Goal: Communication & Community: Answer question/provide support

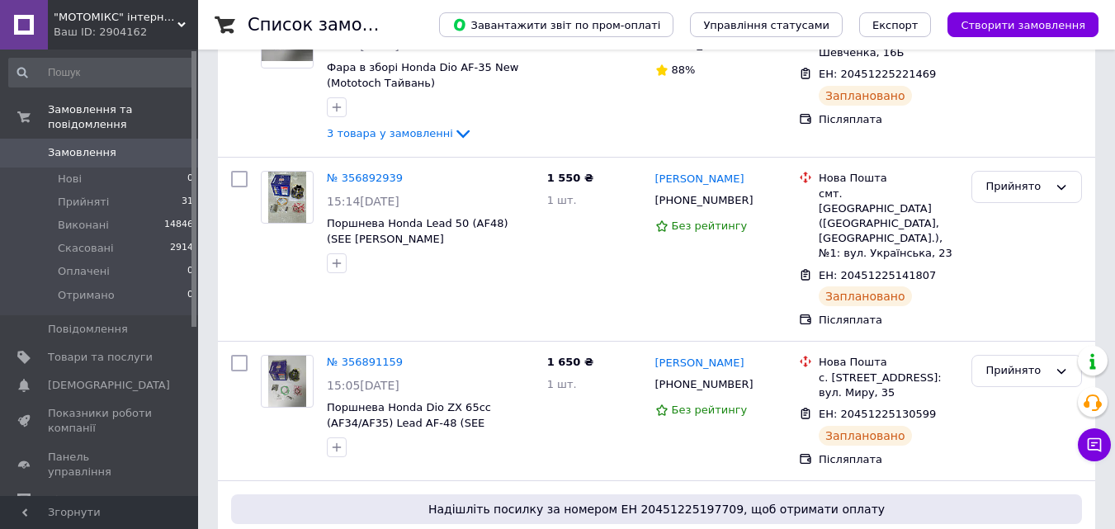
scroll to position [330, 0]
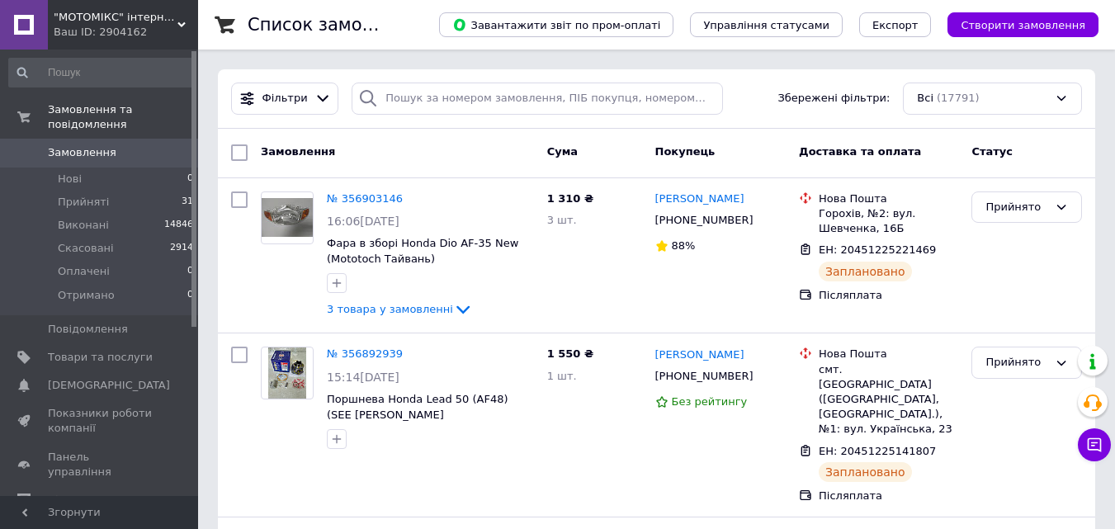
click at [181, 25] on use at bounding box center [181, 24] width 8 height 5
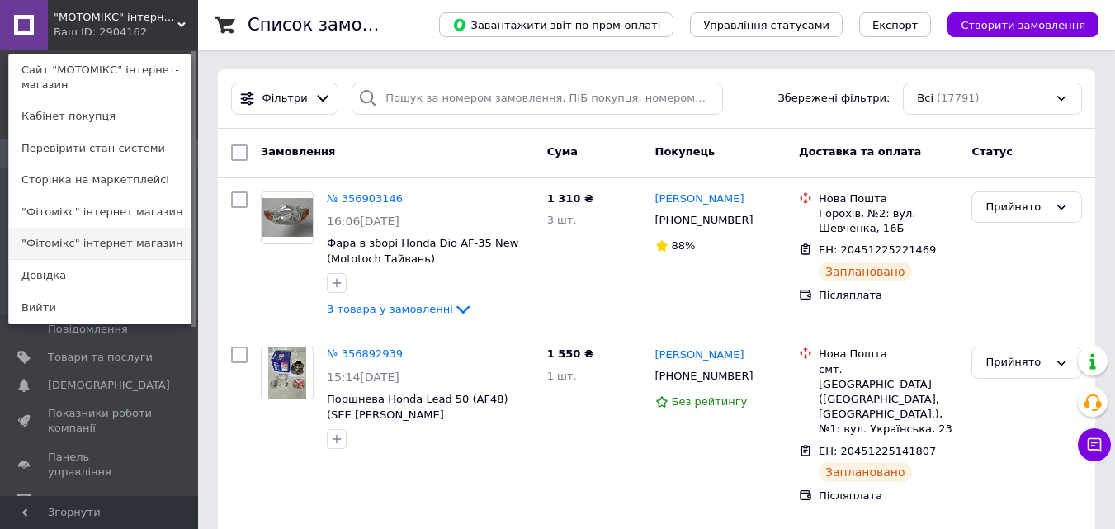
click at [94, 252] on link ""Фітомікс" інтернет магазин" at bounding box center [100, 243] width 182 height 31
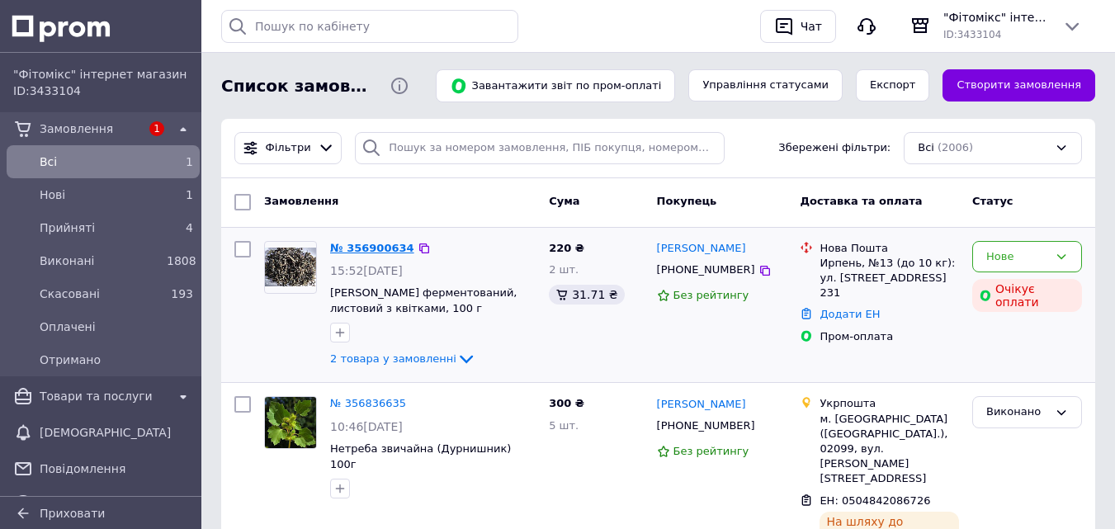
click at [366, 249] on link "№ 356900634" at bounding box center [372, 248] width 84 height 12
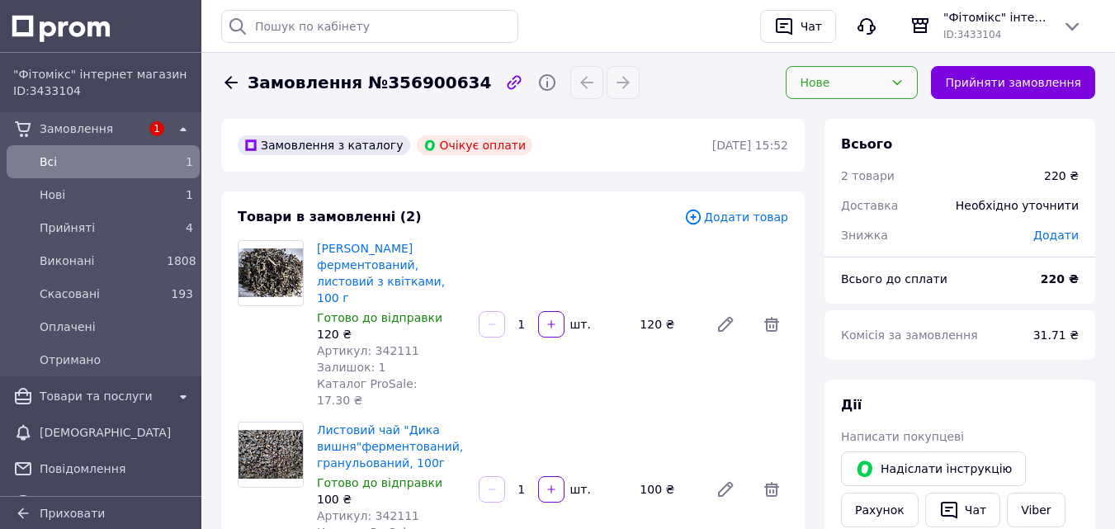
click at [904, 86] on icon at bounding box center [897, 82] width 13 height 13
click at [854, 116] on li "Прийнято" at bounding box center [852, 117] width 130 height 31
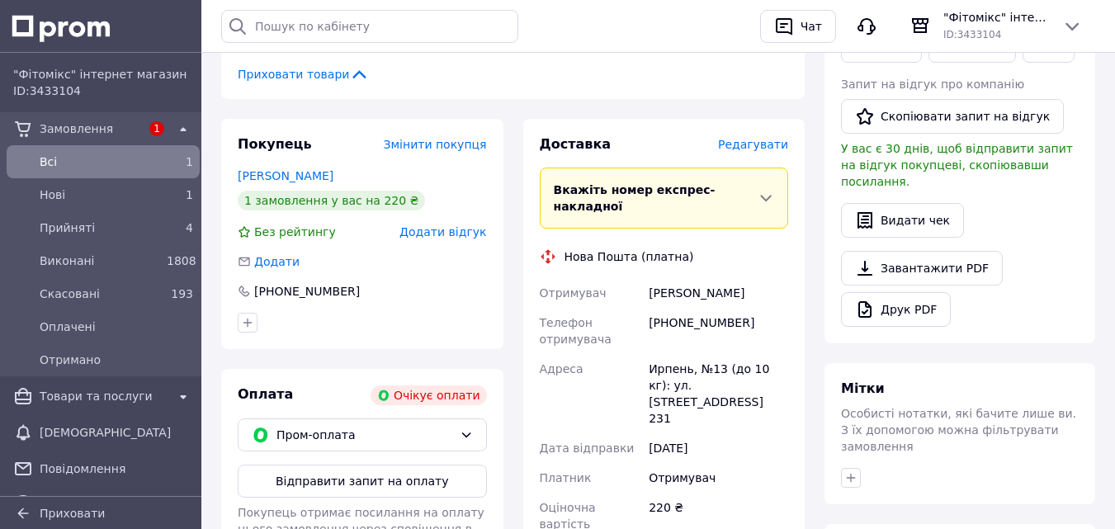
scroll to position [507, 0]
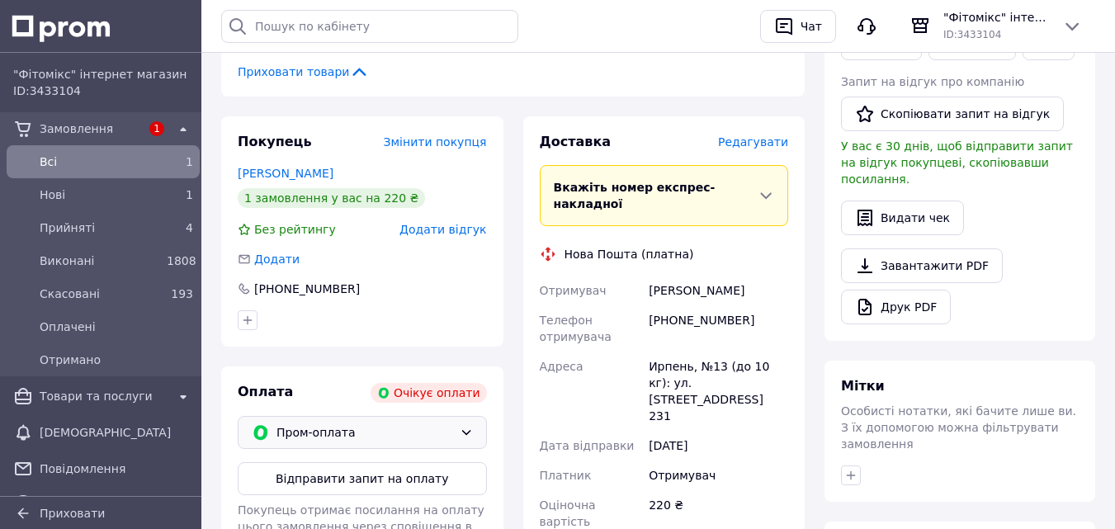
click at [472, 416] on div "Пром-оплата" at bounding box center [362, 432] width 249 height 33
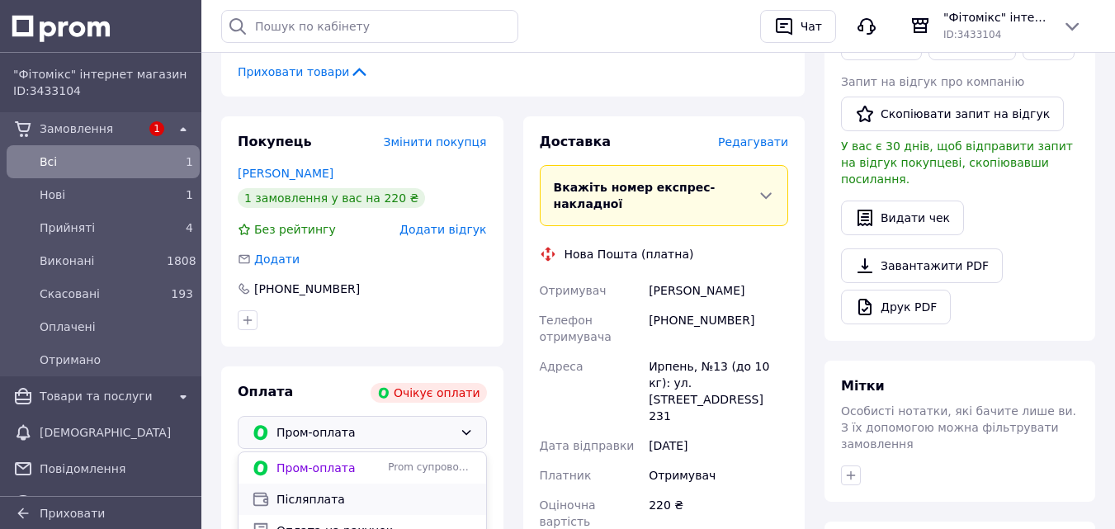
click at [314, 491] on span "Післяплата" at bounding box center [375, 499] width 196 height 17
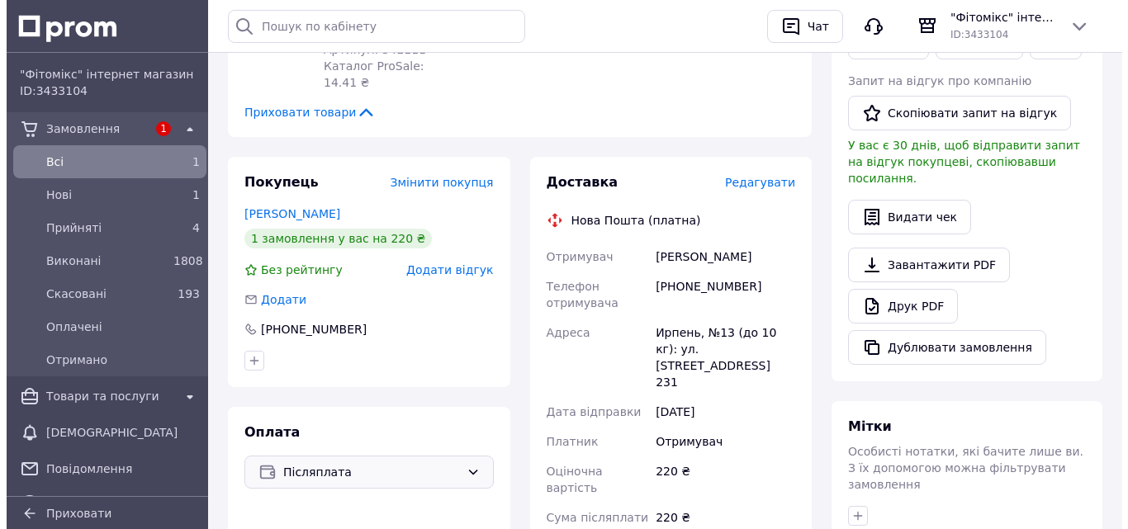
scroll to position [471, 0]
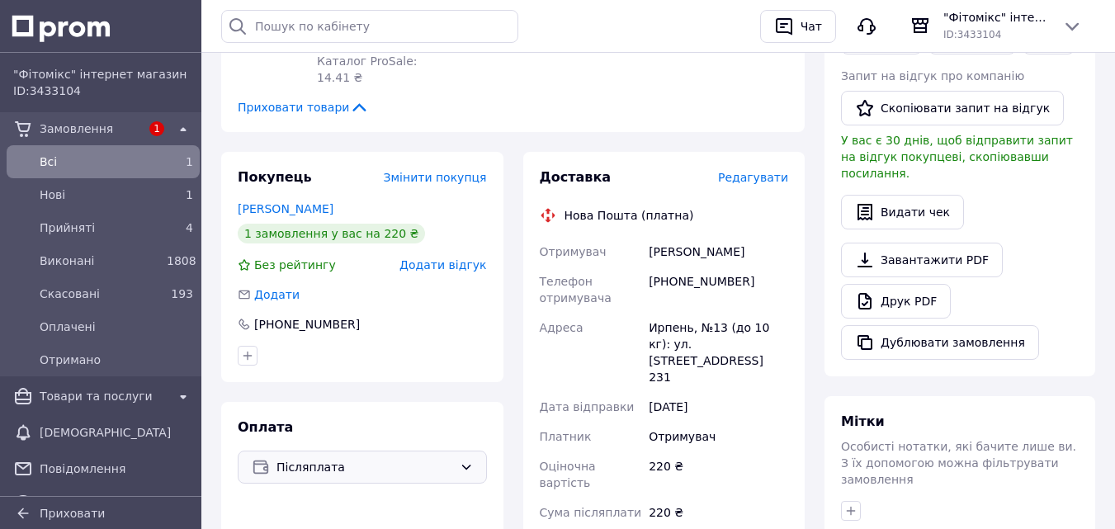
click at [771, 171] on span "Редагувати" at bounding box center [753, 177] width 70 height 13
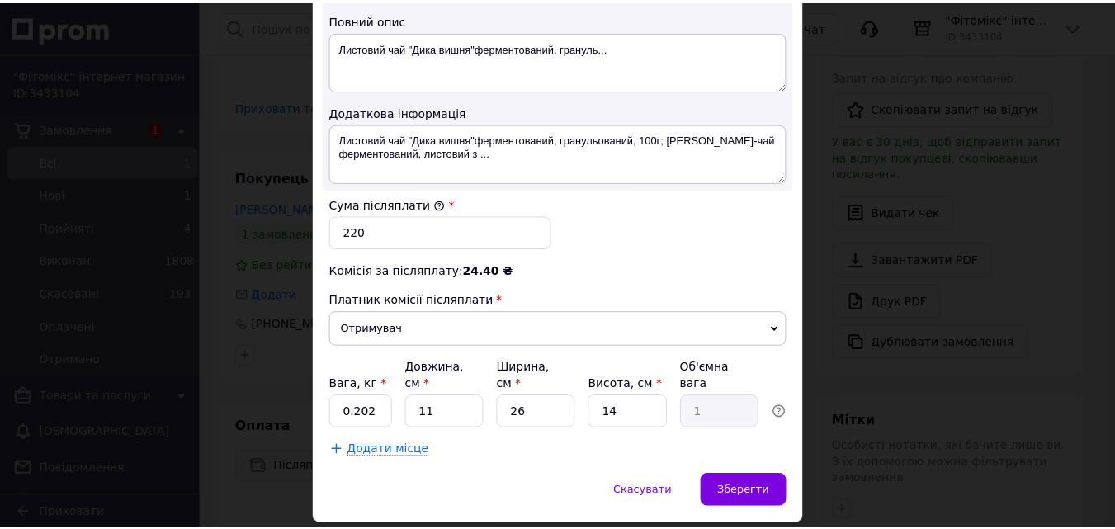
scroll to position [915, 0]
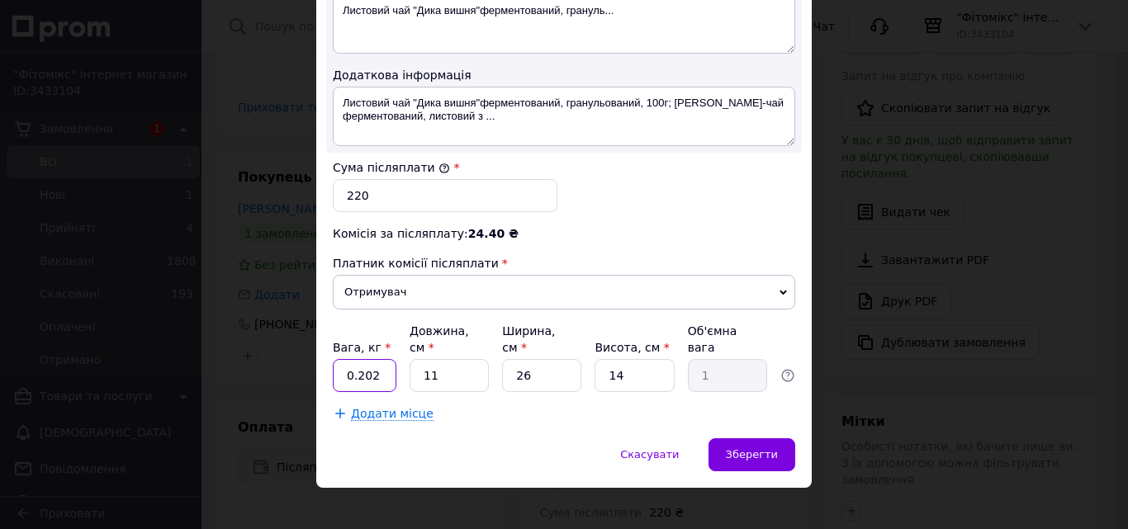
drag, startPoint x: 371, startPoint y: 361, endPoint x: 357, endPoint y: 356, distance: 14.1
click at [357, 359] on input "0.202" at bounding box center [365, 375] width 64 height 33
type input "0.280"
drag, startPoint x: 437, startPoint y: 357, endPoint x: 416, endPoint y: 353, distance: 20.9
click at [416, 359] on input "11" at bounding box center [448, 375] width 79 height 33
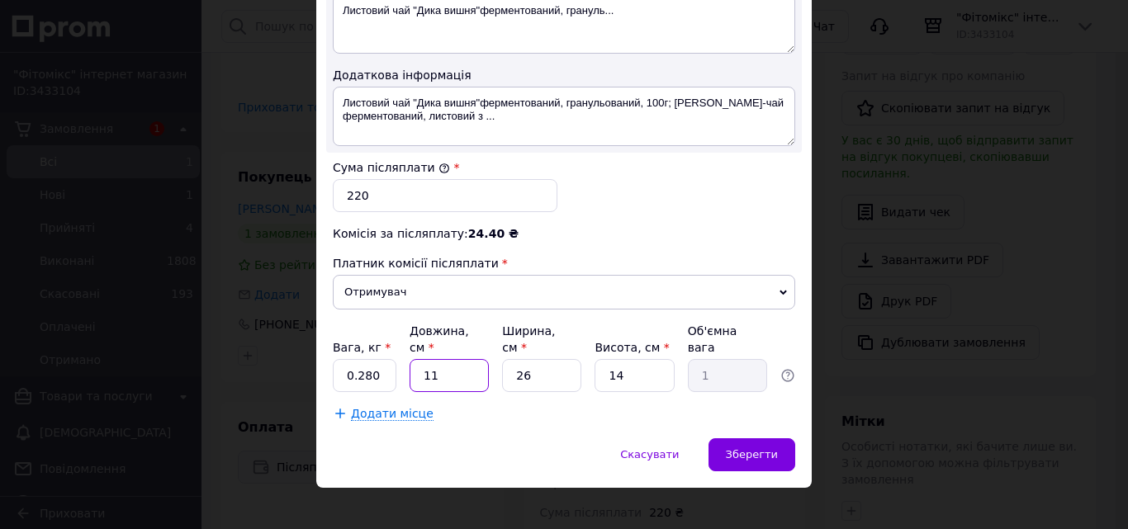
type input "2"
type input "0.18"
type input "24"
type input "2.18"
type input "24"
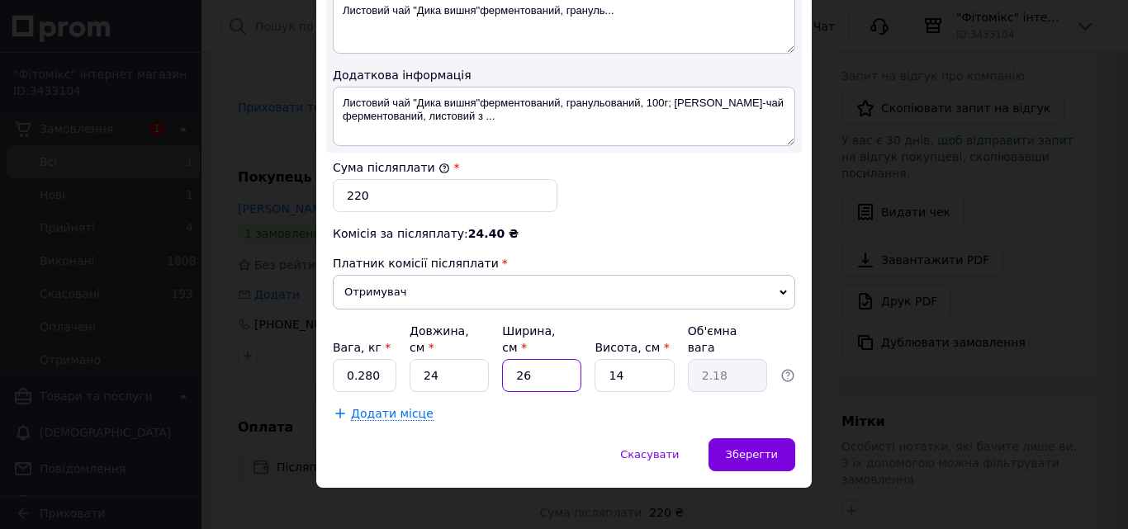
drag, startPoint x: 546, startPoint y: 357, endPoint x: 506, endPoint y: 354, distance: 39.7
click at [506, 359] on input "26" at bounding box center [541, 375] width 79 height 33
type input "1"
type input "0.1"
type input "17"
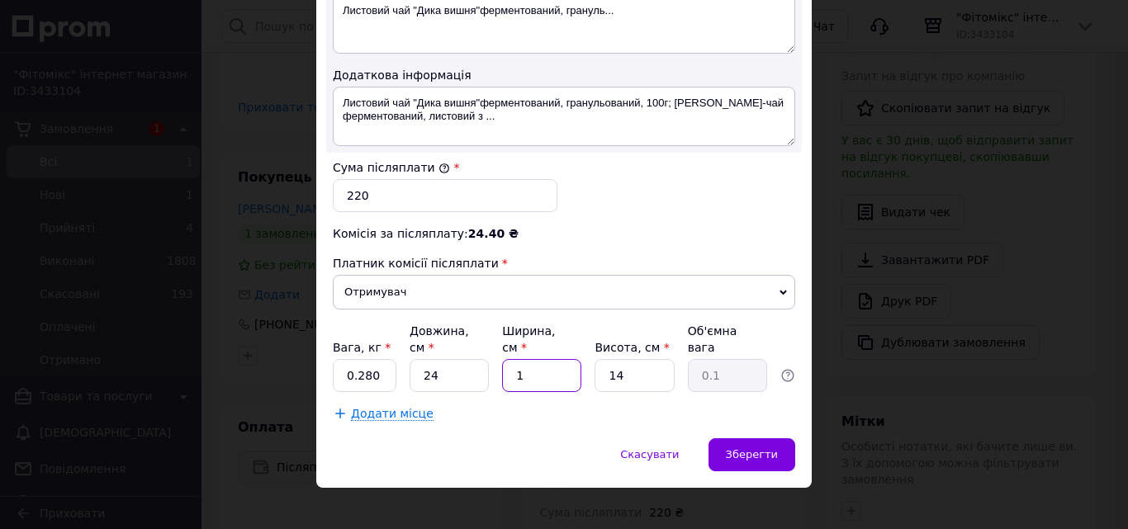
type input "1.43"
type input "17"
drag, startPoint x: 636, startPoint y: 356, endPoint x: 600, endPoint y: 356, distance: 36.3
click at [600, 359] on input "14" at bounding box center [633, 375] width 79 height 33
type input "9"
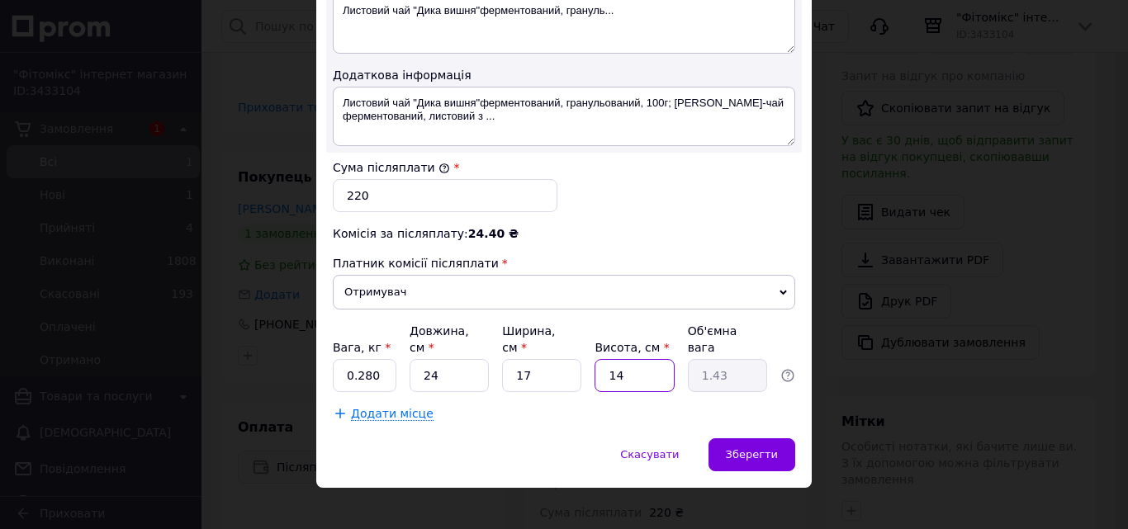
type input "0.92"
type input "9"
click at [762, 448] on div "Зберегти" at bounding box center [751, 454] width 87 height 33
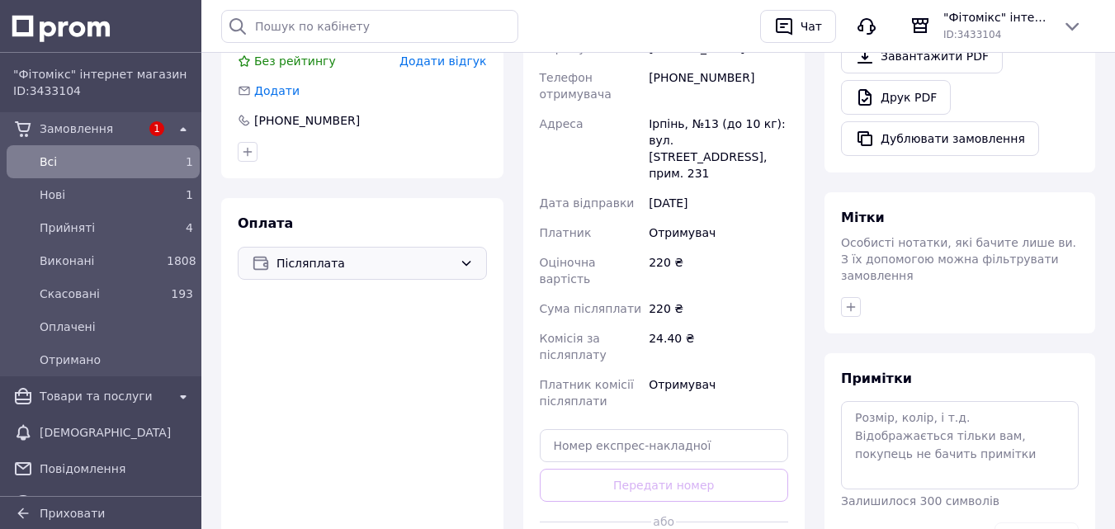
scroll to position [705, 0]
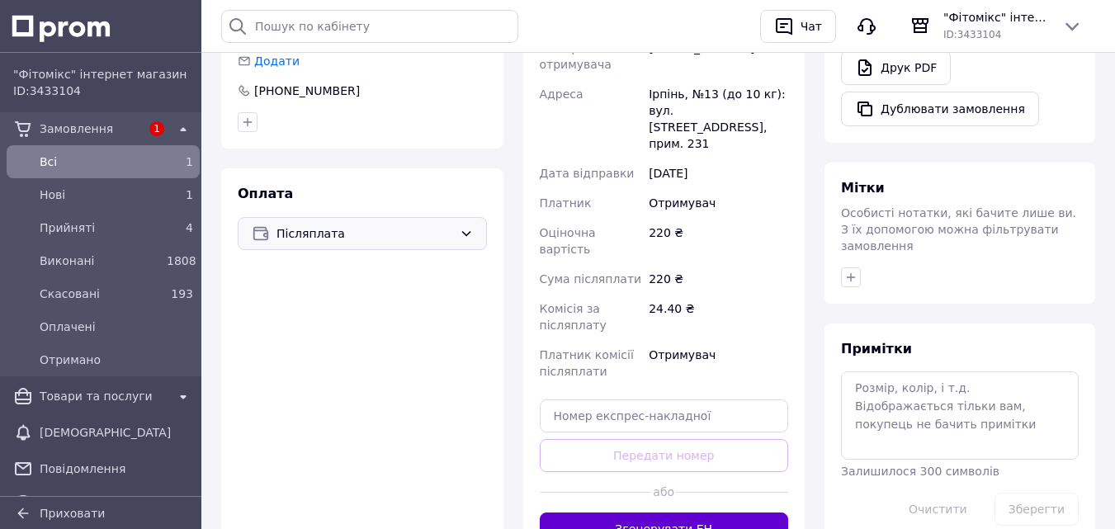
click at [723, 513] on button "Згенерувати ЕН" at bounding box center [664, 529] width 249 height 33
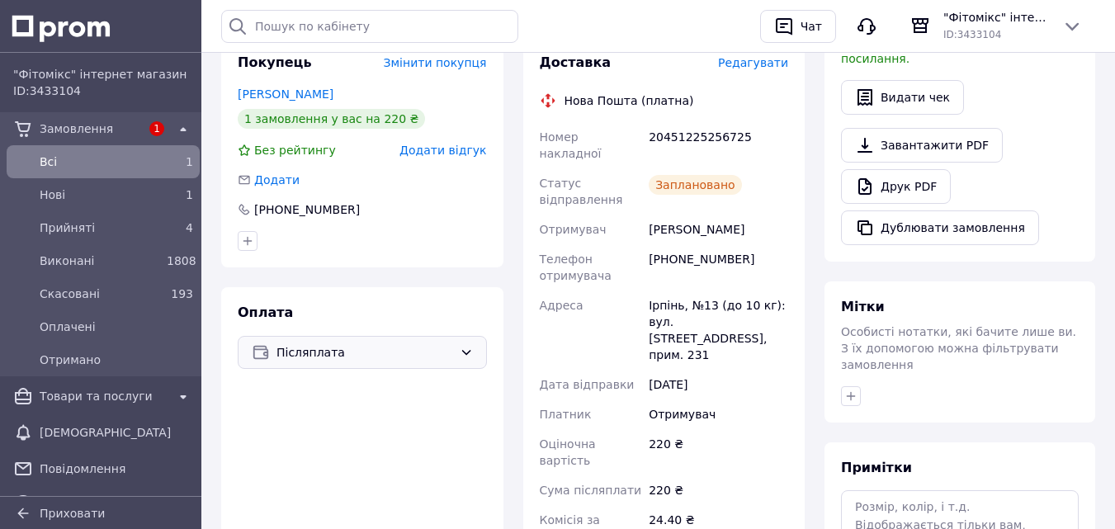
scroll to position [583, 0]
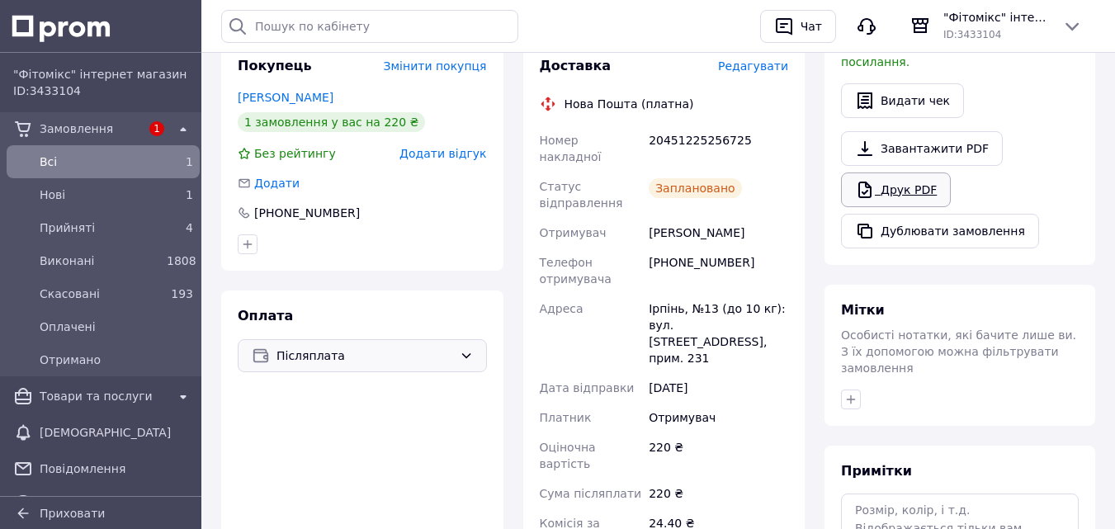
click at [890, 173] on link "Друк PDF" at bounding box center [896, 190] width 110 height 35
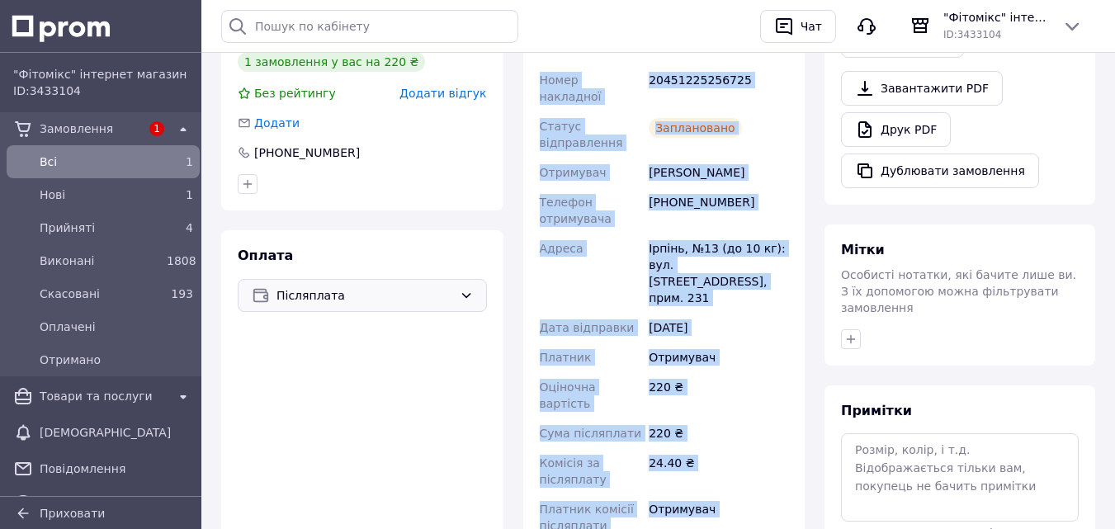
scroll to position [696, 0]
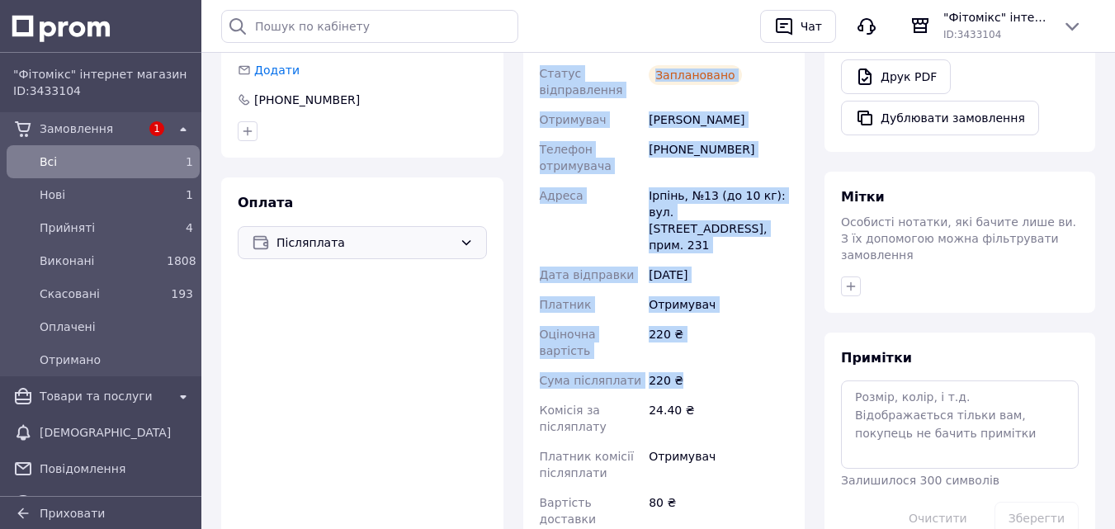
drag, startPoint x: 540, startPoint y: 252, endPoint x: 731, endPoint y: 267, distance: 192.1
click at [731, 267] on div "Доставка Редагувати Нова Пошта (платна) Номер накладної 20451225256725 Статус в…" at bounding box center [664, 262] width 249 height 636
copy div "Доставка Редагувати Нова Пошта (платна) Номер накладної 20451225256725 Статус в…"
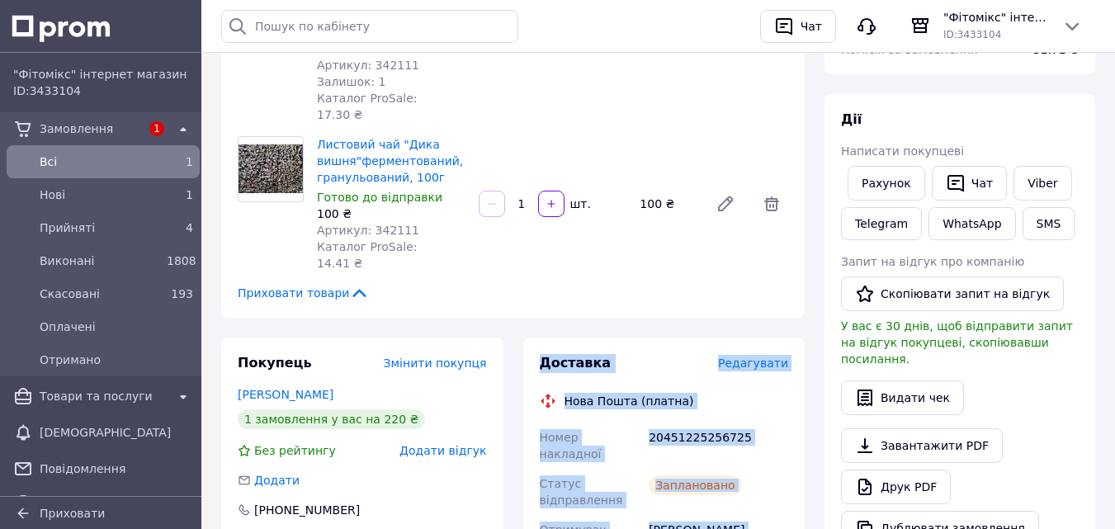
scroll to position [274, 0]
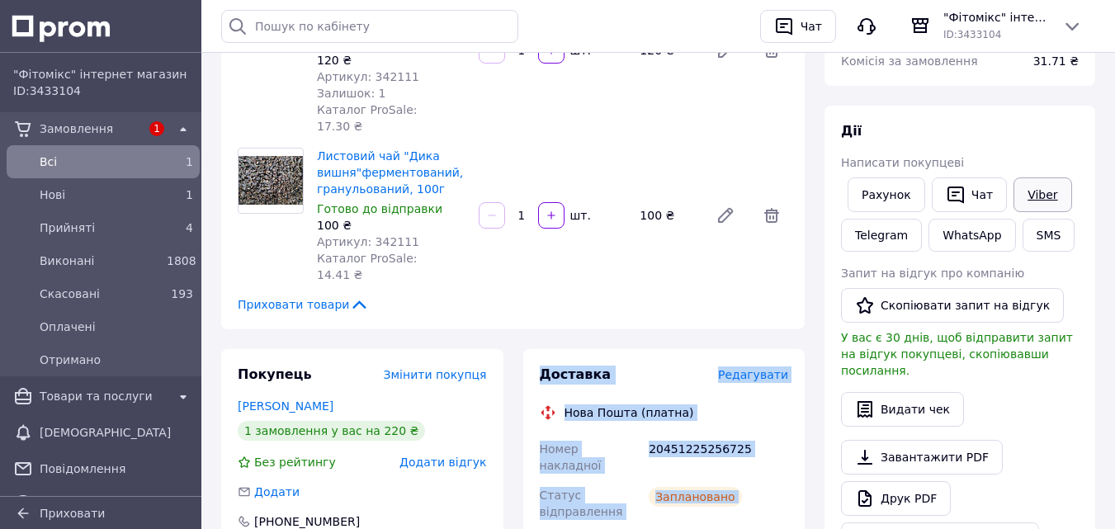
click at [1019, 198] on link "Viber" at bounding box center [1043, 194] width 58 height 35
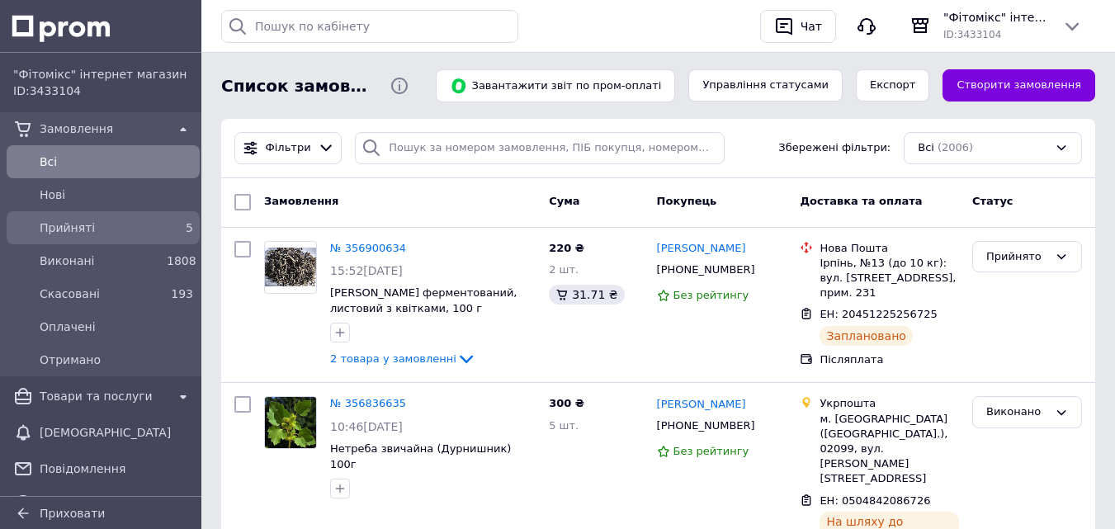
click at [84, 234] on span "Прийняті" at bounding box center [100, 228] width 121 height 17
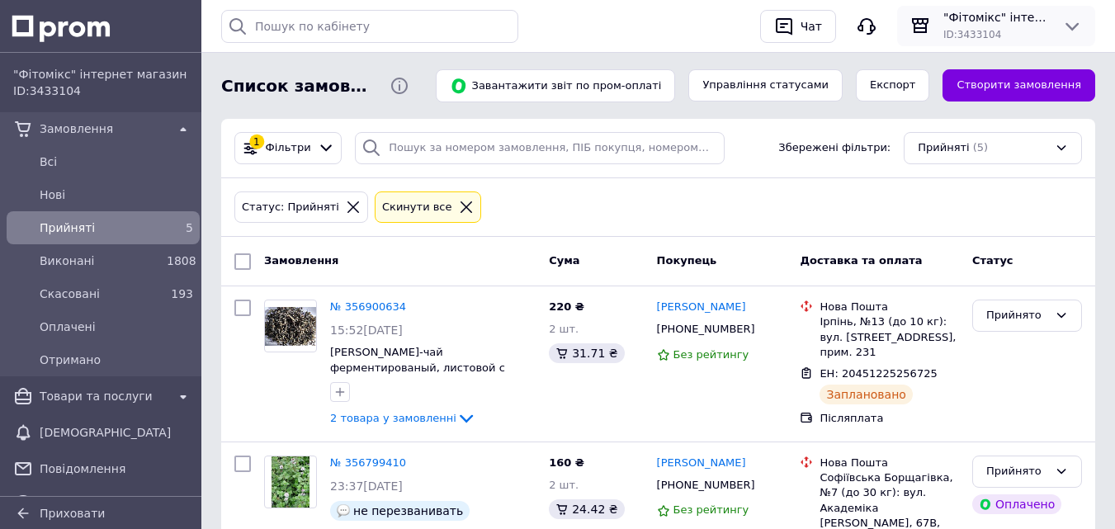
click at [1067, 31] on icon at bounding box center [1072, 27] width 20 height 20
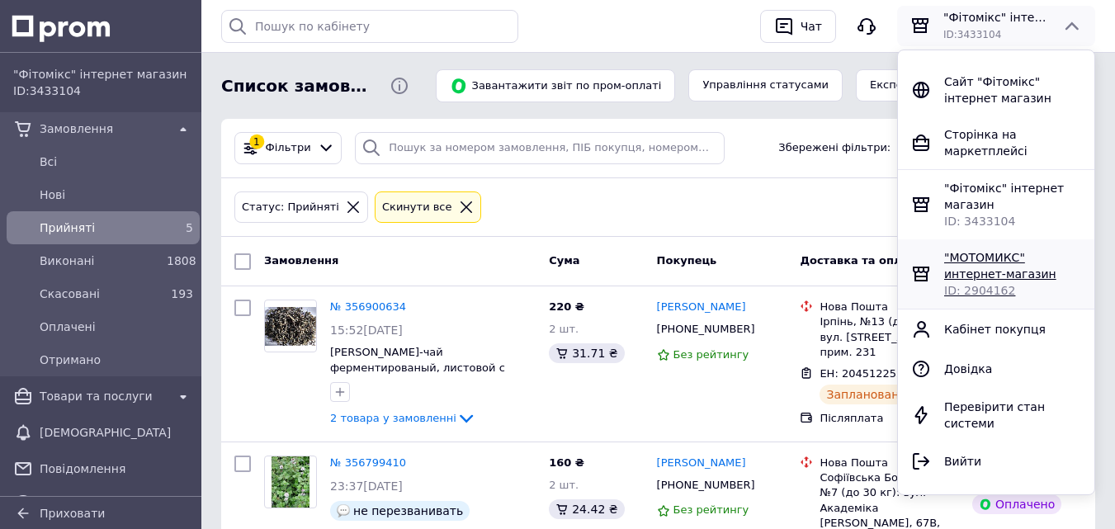
click at [996, 260] on div ""МОТОМИКС" интернет-магазин" at bounding box center [1012, 265] width 137 height 33
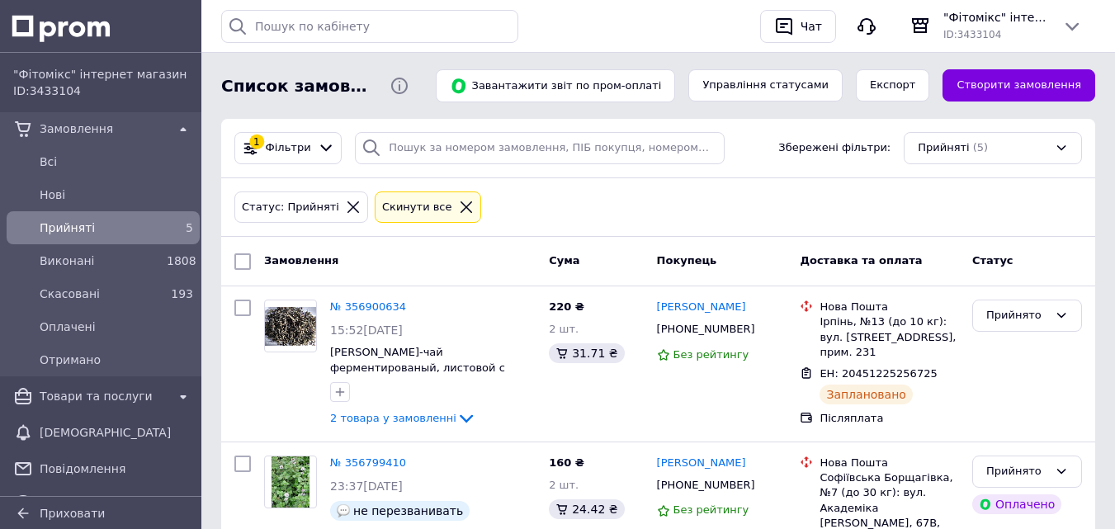
click at [996, 260] on span "Статус" at bounding box center [992, 260] width 41 height 12
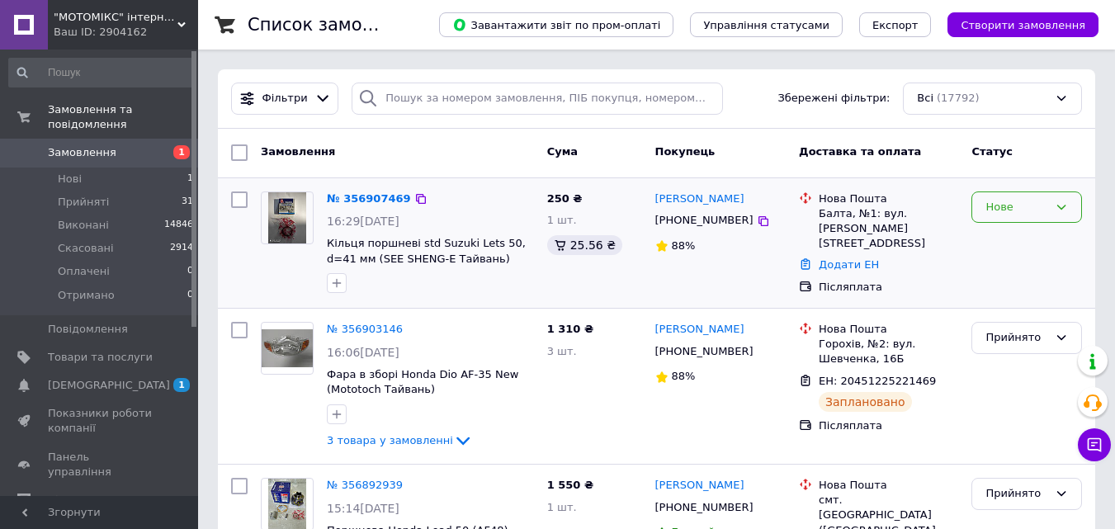
click at [1016, 206] on div "Нове" at bounding box center [1017, 207] width 63 height 17
click at [1011, 242] on li "Прийнято" at bounding box center [1026, 241] width 109 height 31
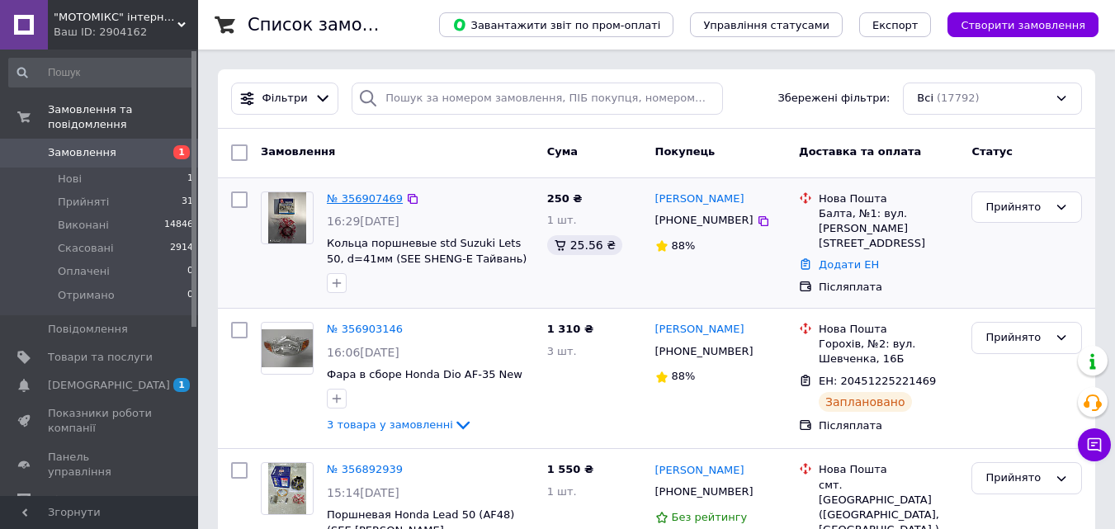
click at [367, 200] on link "№ 356907469" at bounding box center [365, 198] width 76 height 12
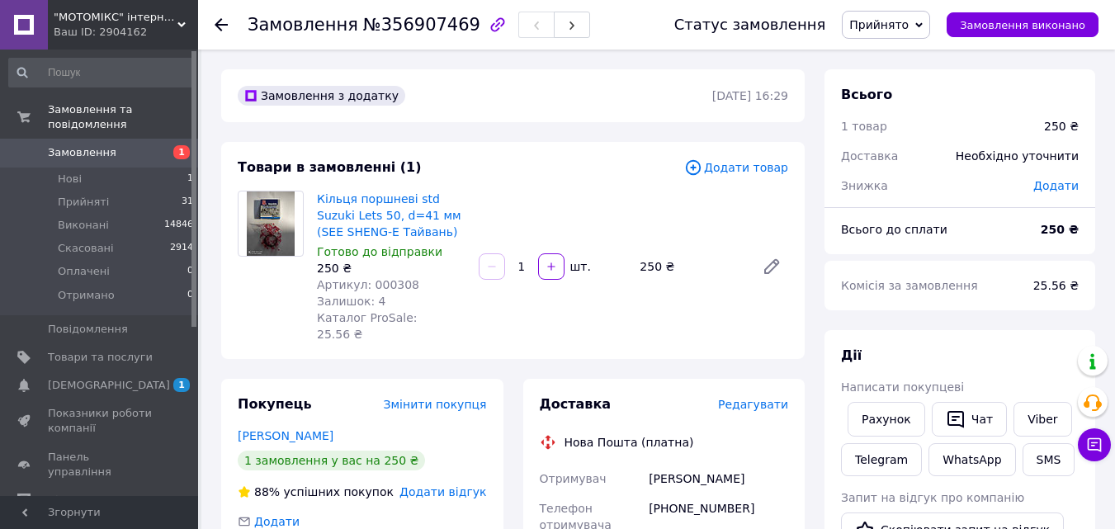
click at [761, 398] on span "Редагувати" at bounding box center [753, 404] width 70 height 13
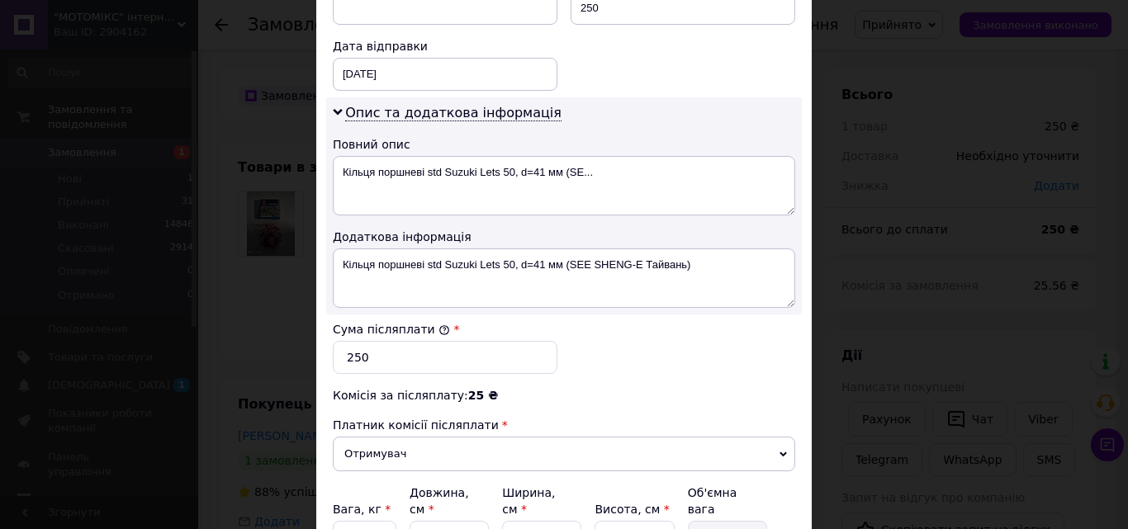
scroll to position [800, 0]
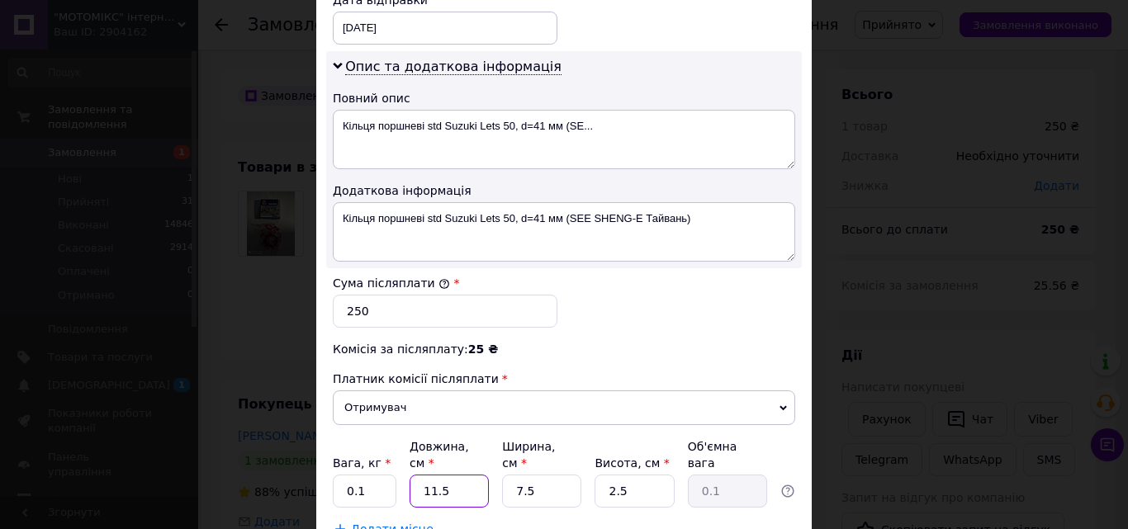
drag, startPoint x: 443, startPoint y: 475, endPoint x: 416, endPoint y: 471, distance: 27.4
click at [416, 475] on input "11.5" at bounding box center [448, 491] width 79 height 33
type input "7"
drag, startPoint x: 530, startPoint y: 483, endPoint x: 503, endPoint y: 478, distance: 27.7
click at [503, 478] on input "7.5" at bounding box center [541, 491] width 79 height 33
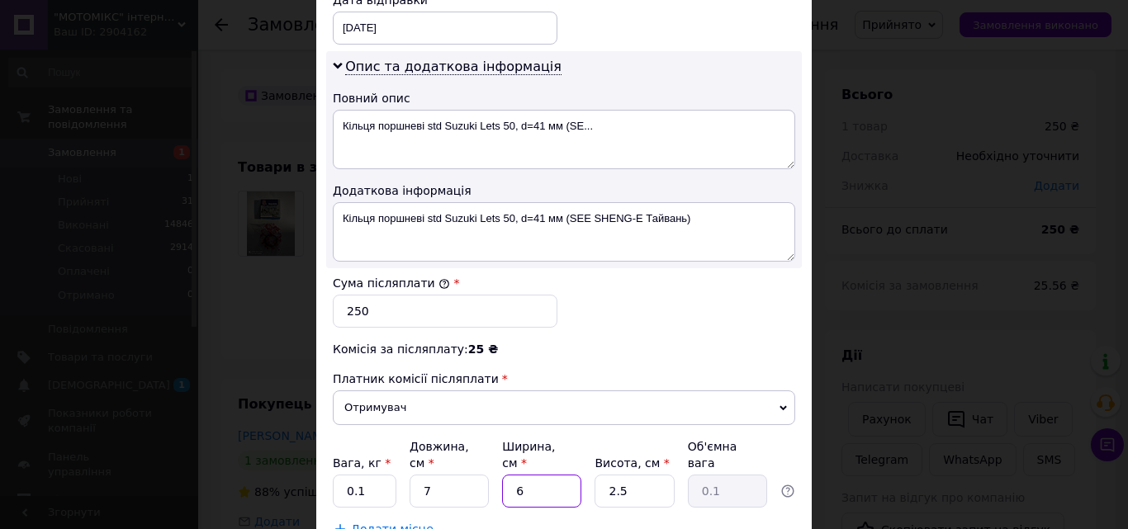
type input "6"
drag, startPoint x: 630, startPoint y: 474, endPoint x: 598, endPoint y: 470, distance: 31.6
click at [598, 475] on input "2.5" at bounding box center [633, 491] width 79 height 33
type input "5"
type input "1"
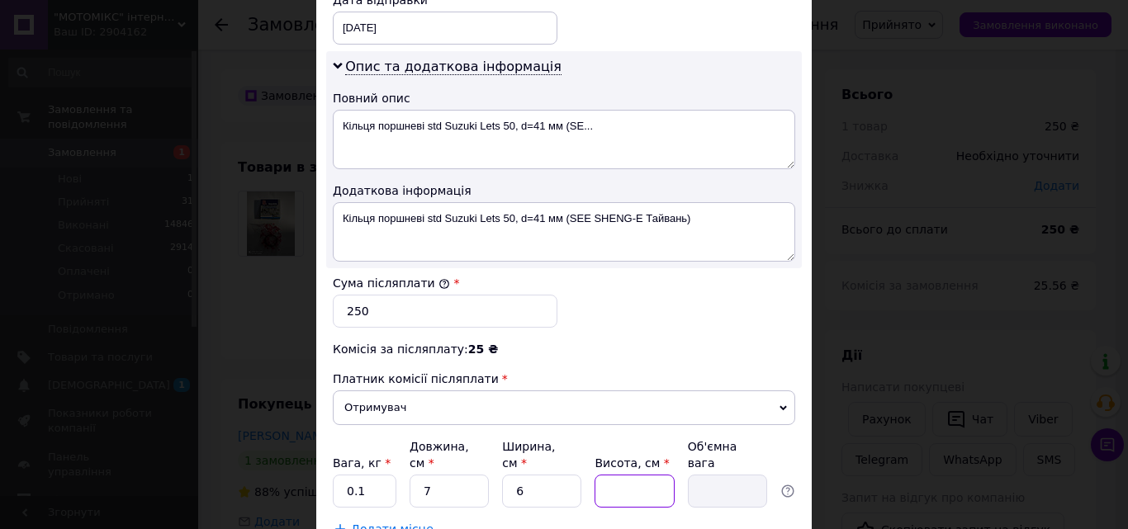
type input "0.1"
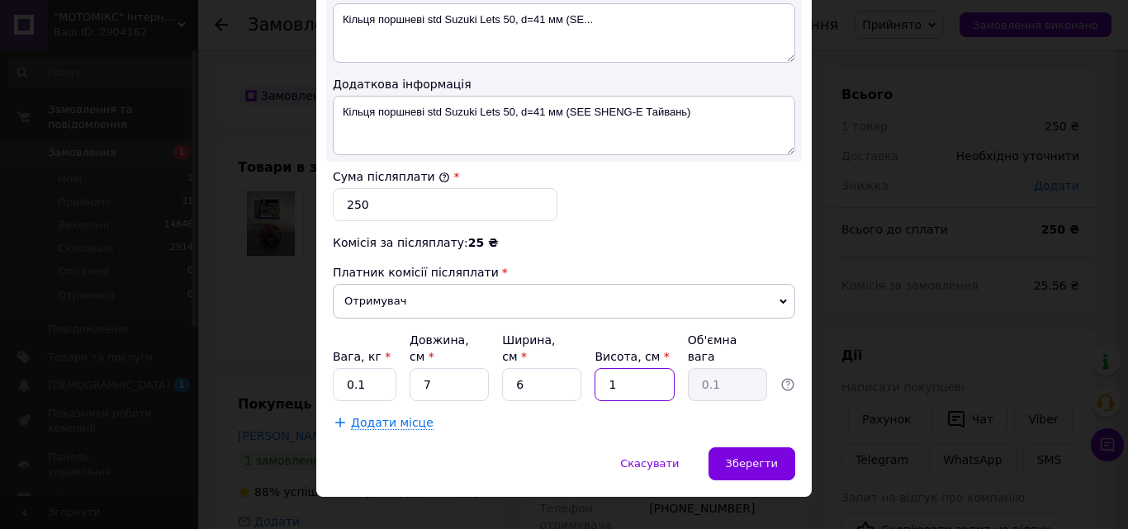
scroll to position [915, 0]
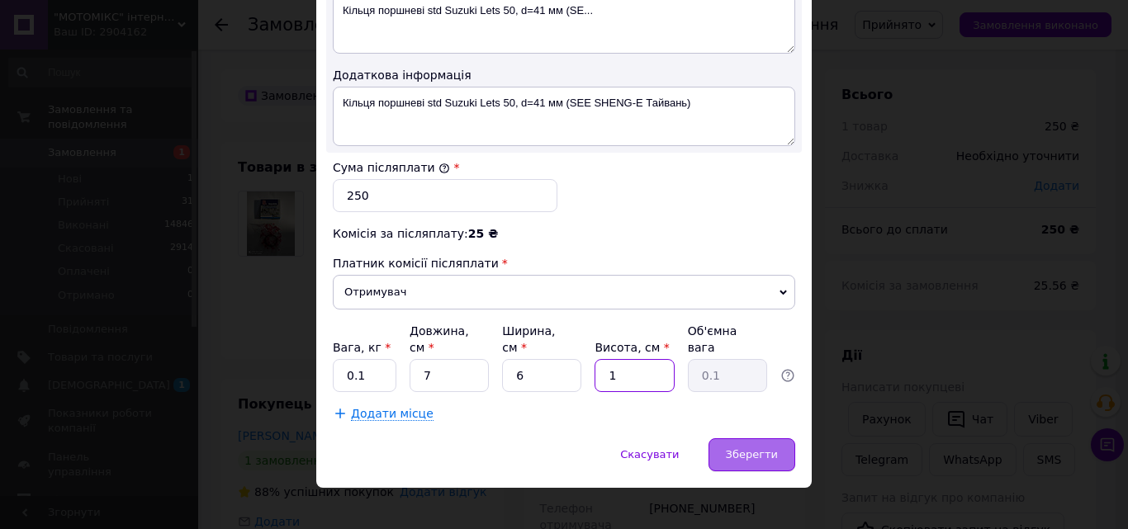
type input "1"
click at [753, 448] on span "Зберегти" at bounding box center [752, 454] width 52 height 12
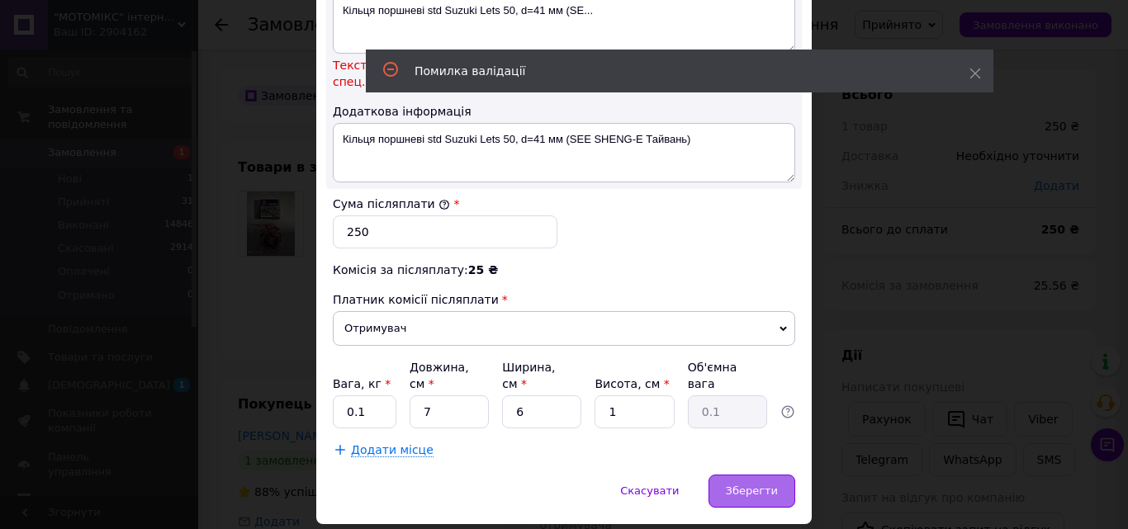
click at [741, 485] on span "Зберегти" at bounding box center [752, 491] width 52 height 12
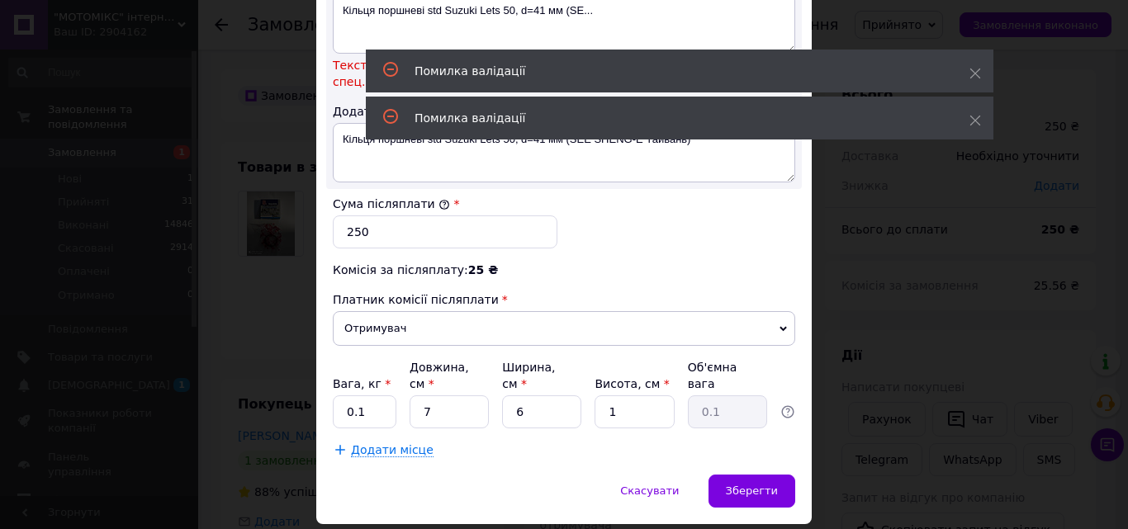
click at [968, 76] on div "Помилка валідації" at bounding box center [679, 71] width 627 height 43
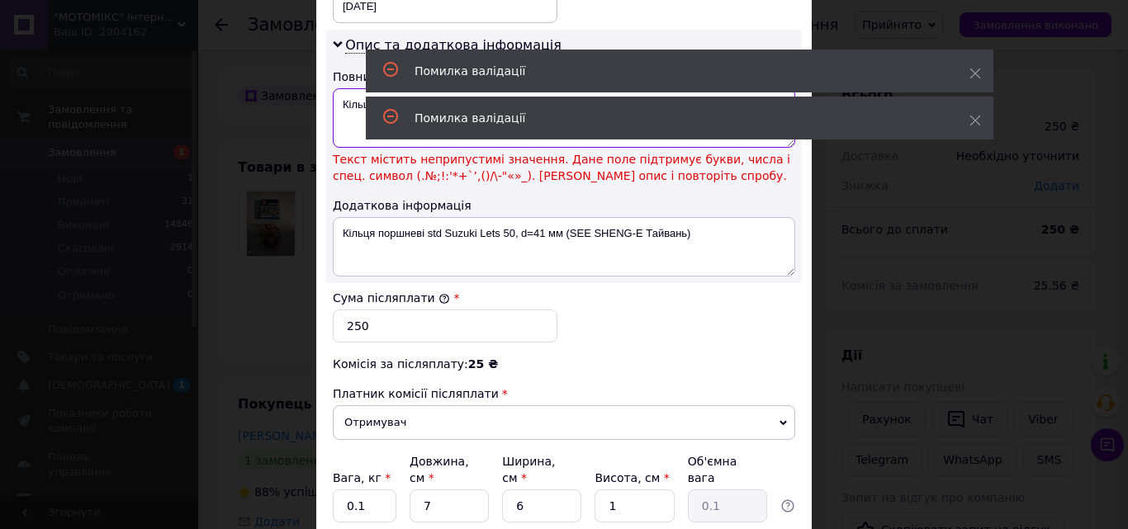
scroll to position [783, 0]
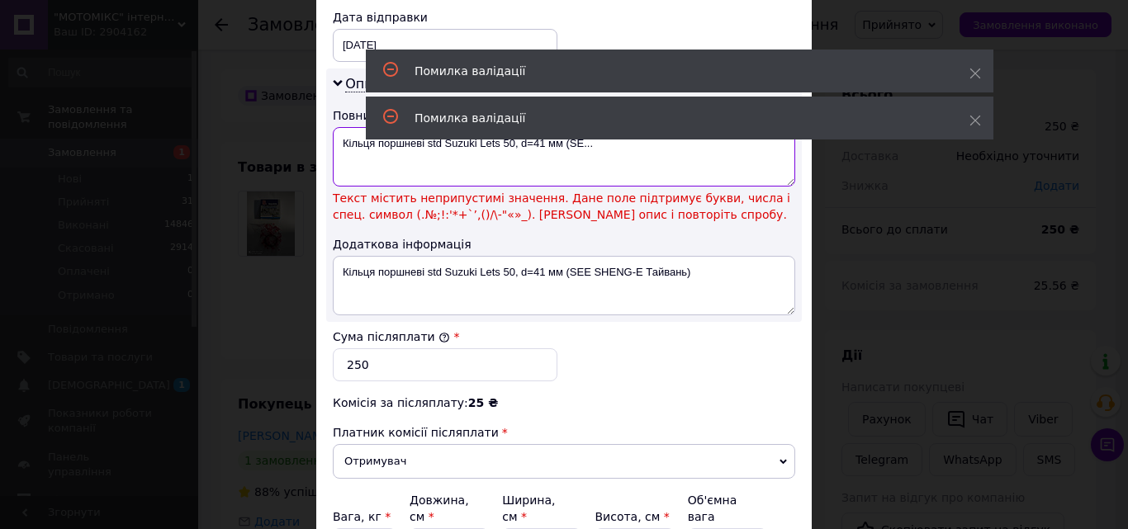
drag, startPoint x: 596, startPoint y: 13, endPoint x: 516, endPoint y: 114, distance: 128.7
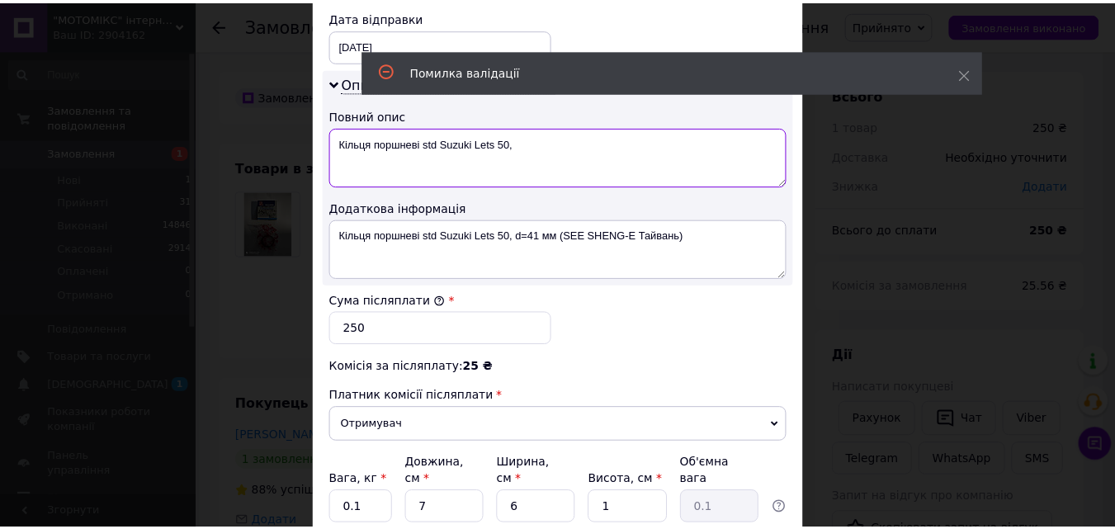
scroll to position [915, 0]
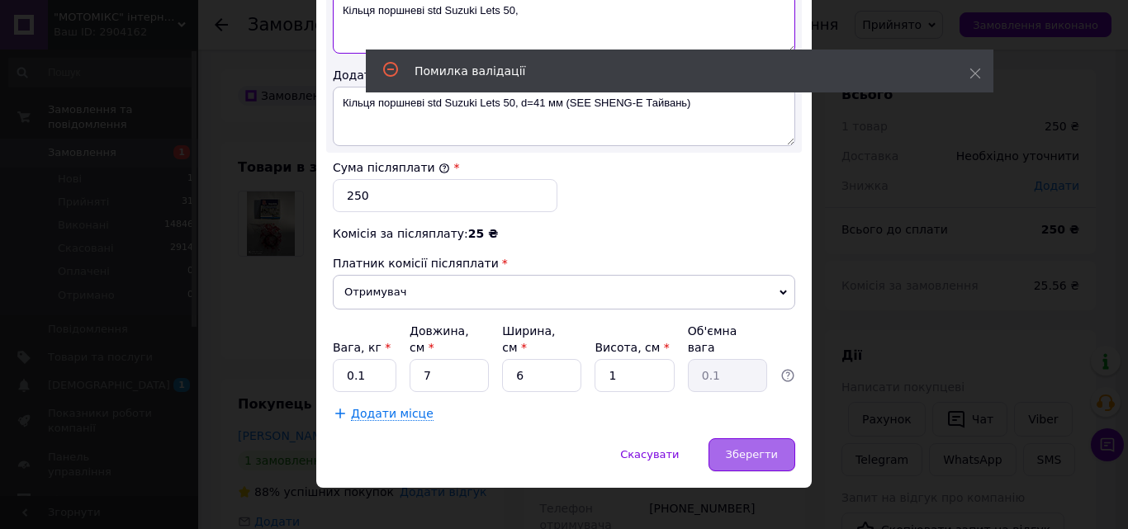
type textarea "Кільця поршневі std Suzuki Lets 50,"
click at [760, 448] on span "Зберегти" at bounding box center [752, 454] width 52 height 12
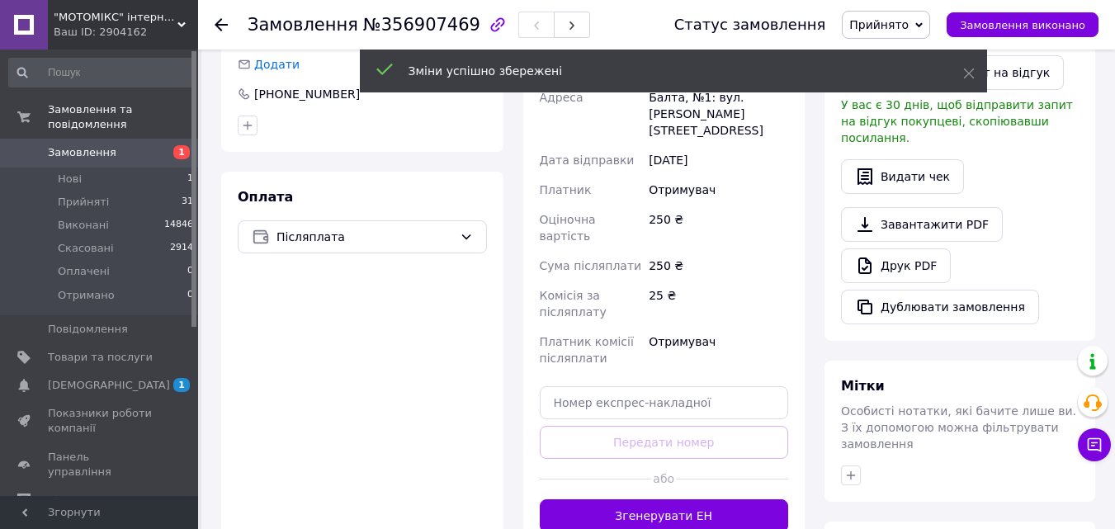
scroll to position [461, 0]
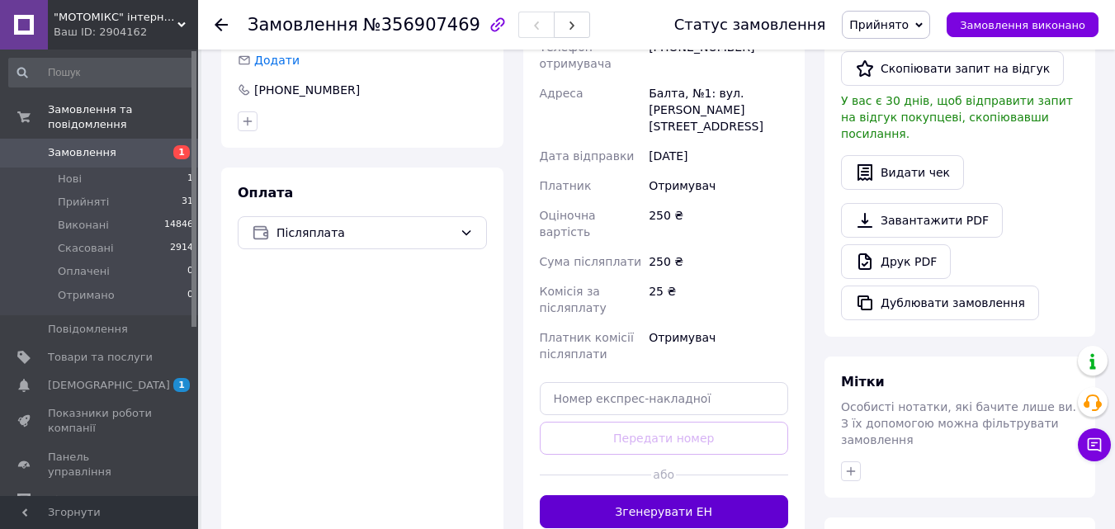
click at [669, 495] on button "Згенерувати ЕН" at bounding box center [664, 511] width 249 height 33
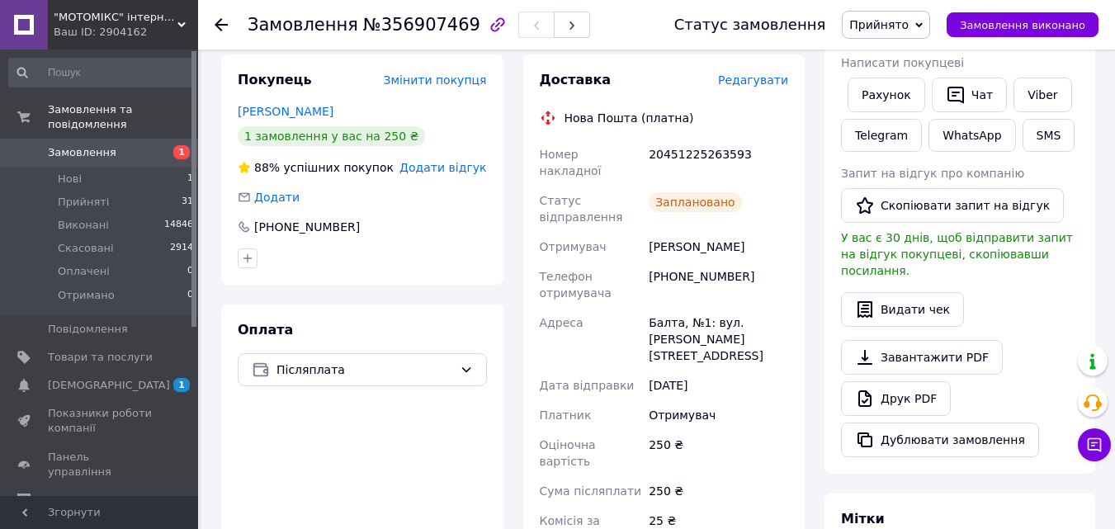
scroll to position [327, 0]
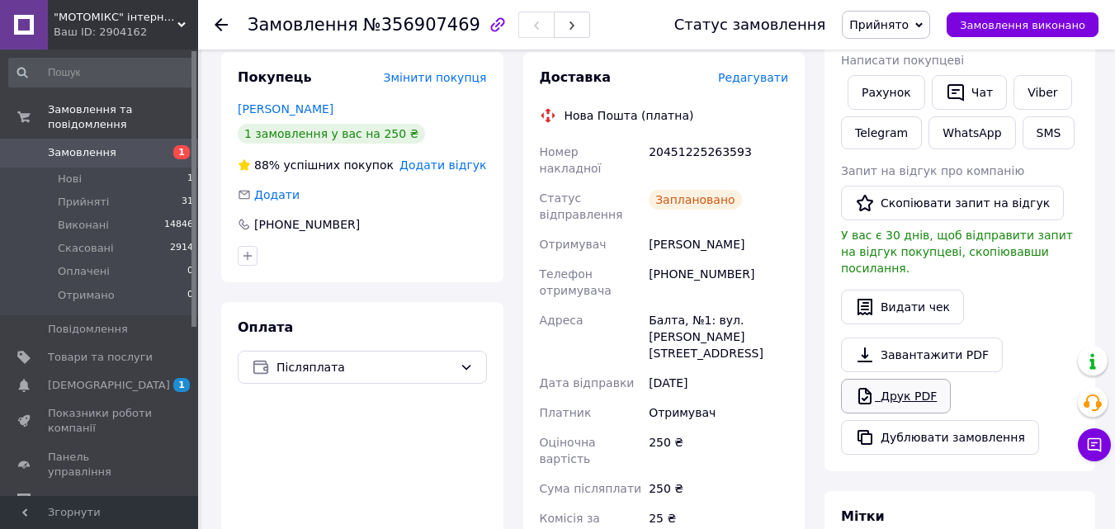
click at [896, 379] on link "Друк PDF" at bounding box center [896, 396] width 110 height 35
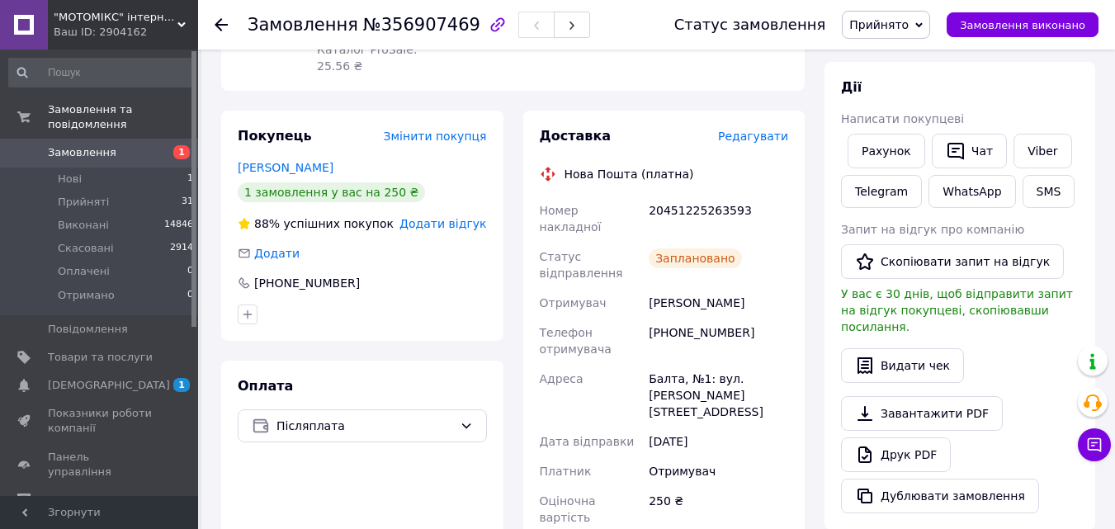
click at [542, 128] on span "Доставка" at bounding box center [576, 136] width 72 height 16
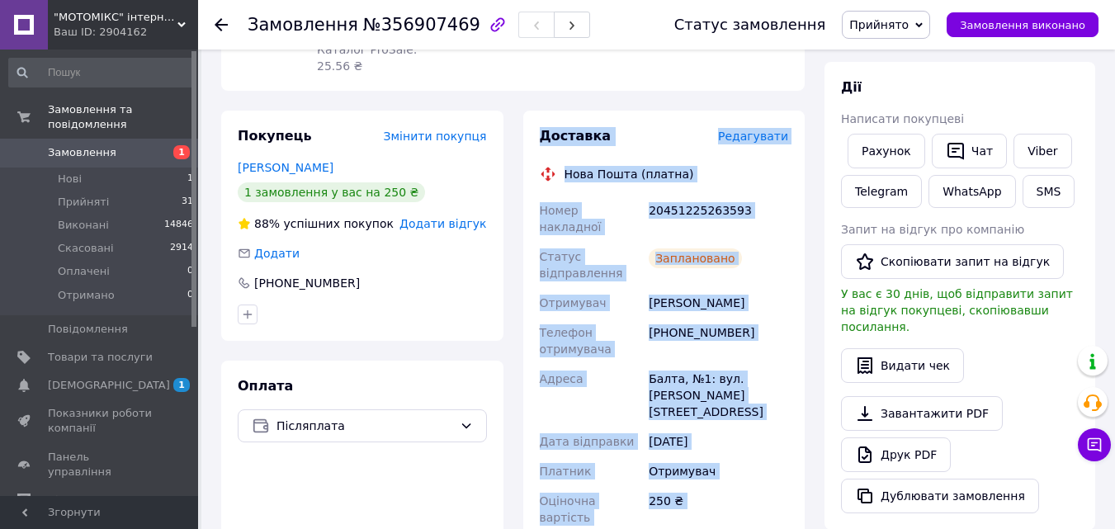
drag, startPoint x: 538, startPoint y: 121, endPoint x: 694, endPoint y: 484, distance: 394.5
click at [694, 484] on div "Доставка Редагувати Нова Пошта (платна) Номер накладної 20451225263593 Статус в…" at bounding box center [664, 437] width 282 height 653
copy div "Доставка Редагувати Нова Пошта (платна) Номер накладної 20451225263593 Статус в…"
click at [1025, 158] on link "Viber" at bounding box center [1043, 151] width 58 height 35
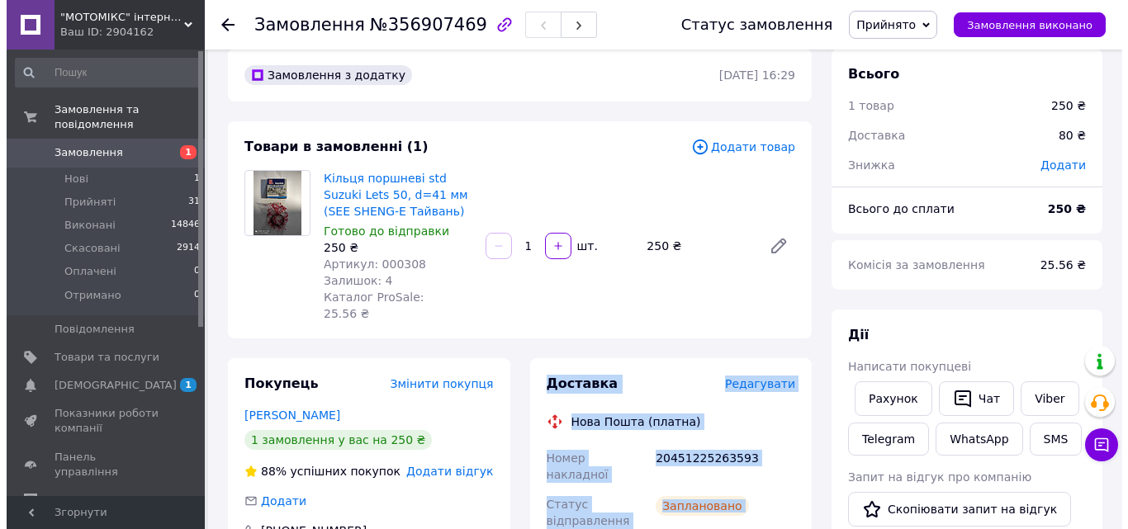
scroll to position [0, 0]
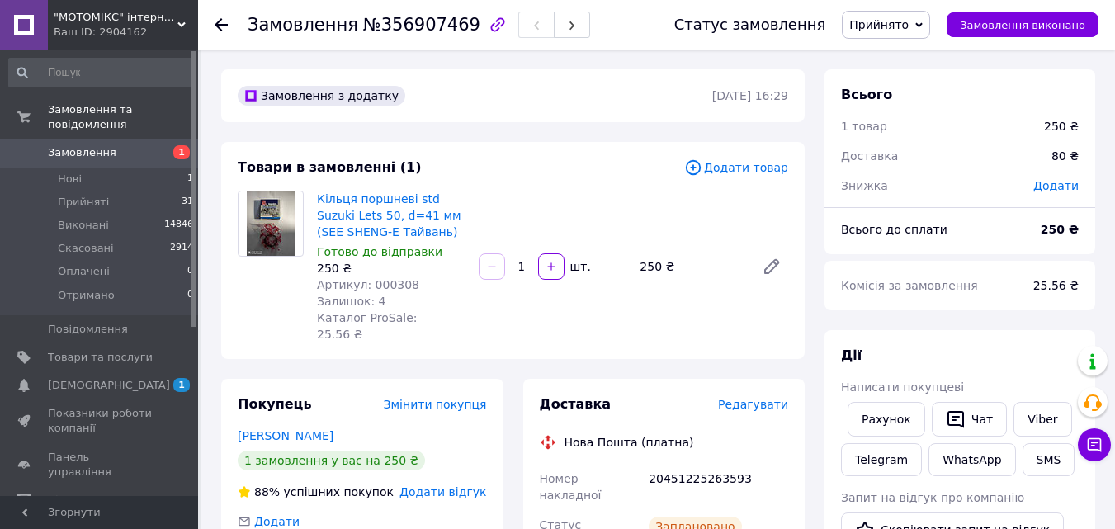
click at [224, 27] on icon at bounding box center [221, 24] width 13 height 13
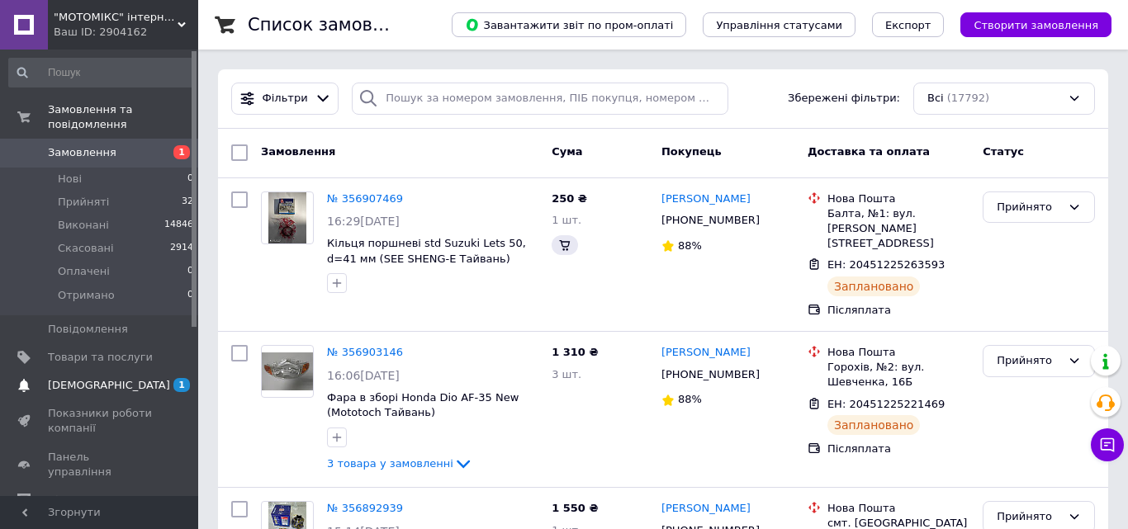
click at [80, 378] on span "[DEMOGRAPHIC_DATA]" at bounding box center [109, 385] width 122 height 15
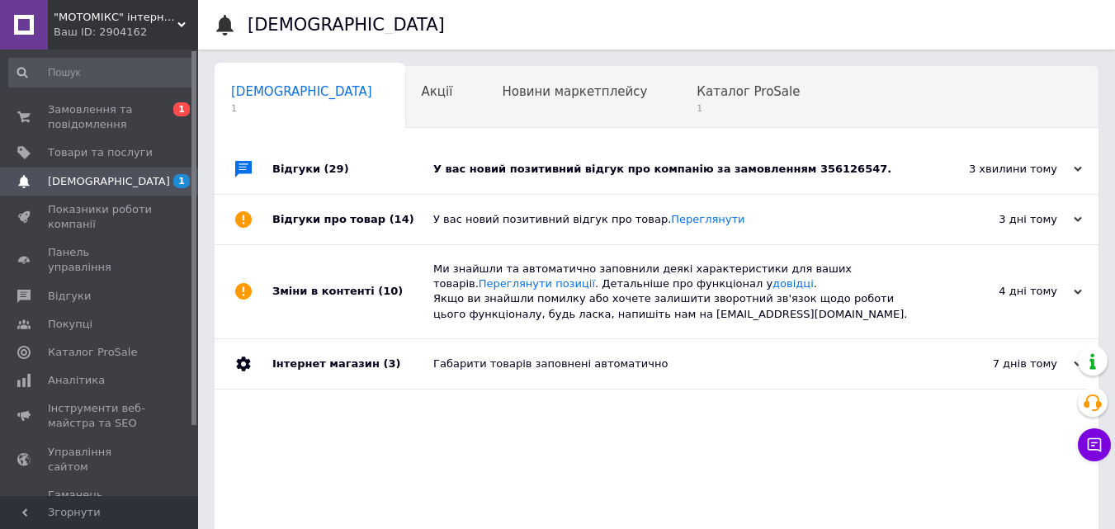
click at [672, 171] on div "У вас новий позитивний відгук про компанію за замовленням 356126547." at bounding box center [675, 169] width 484 height 15
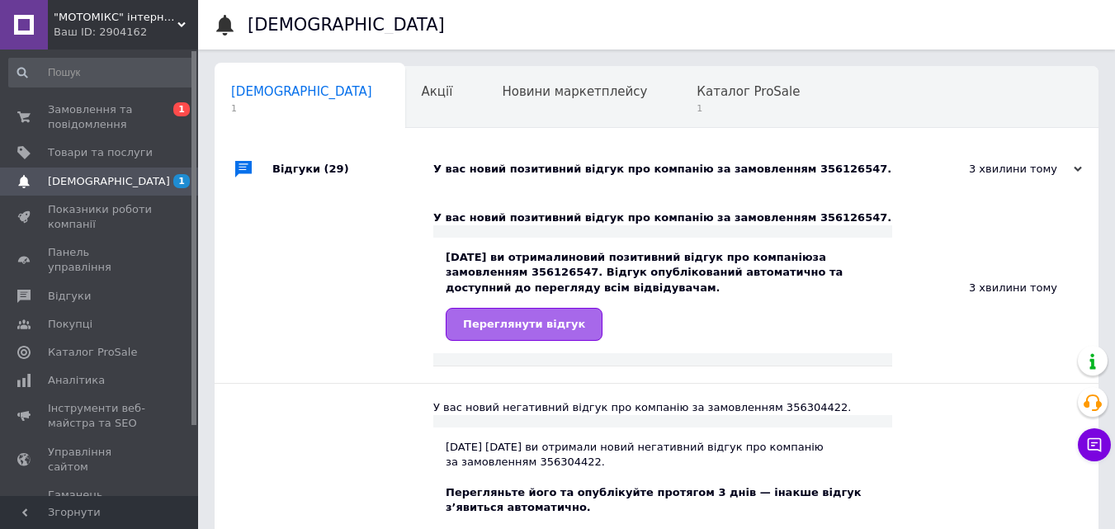
click at [547, 330] on span "Переглянути відгук" at bounding box center [524, 324] width 122 height 12
click at [697, 107] on span "1" at bounding box center [748, 108] width 103 height 12
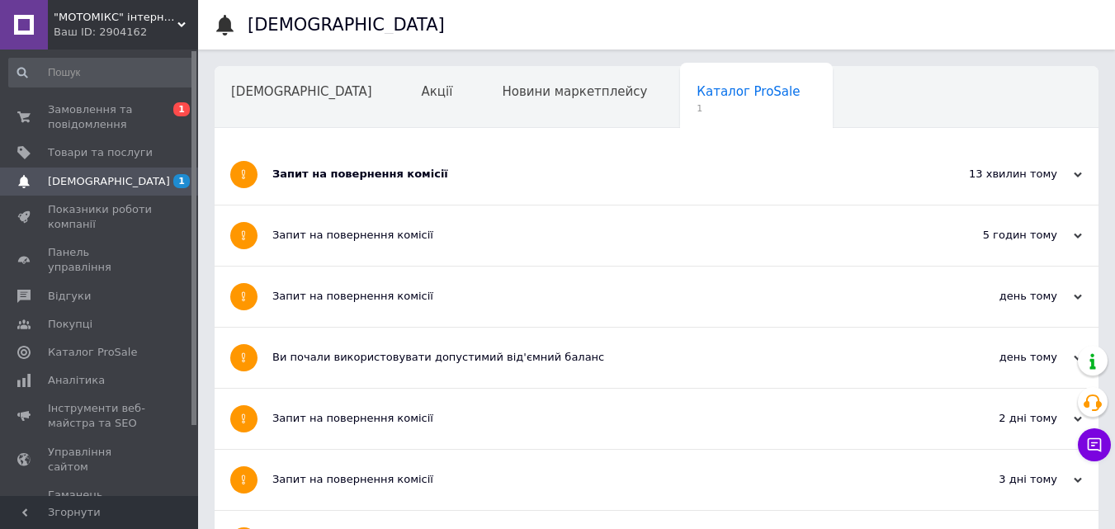
click at [324, 178] on div "Запит на повернення комісії" at bounding box center [594, 174] width 645 height 15
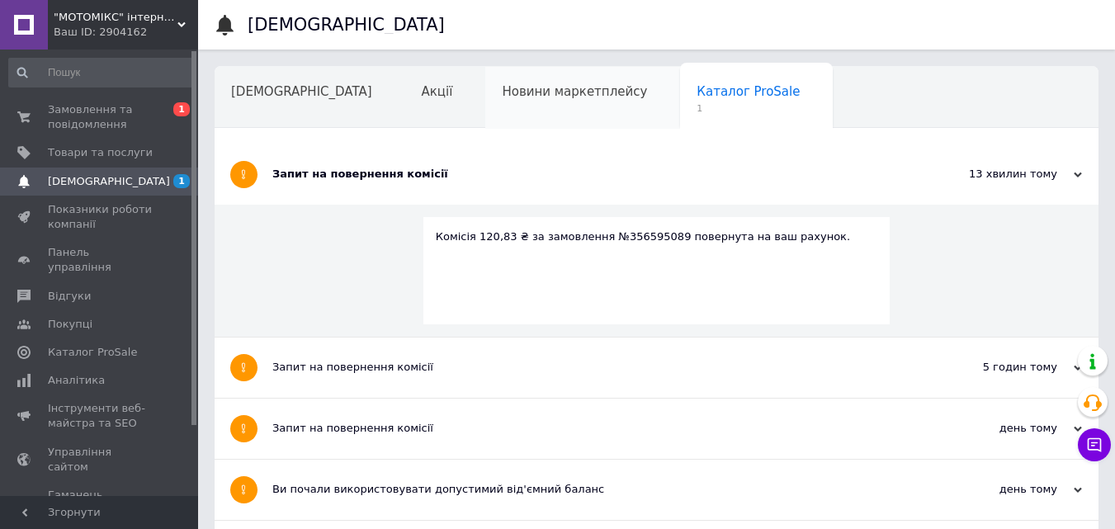
click at [508, 94] on span "Новини маркетплейсу" at bounding box center [574, 91] width 145 height 15
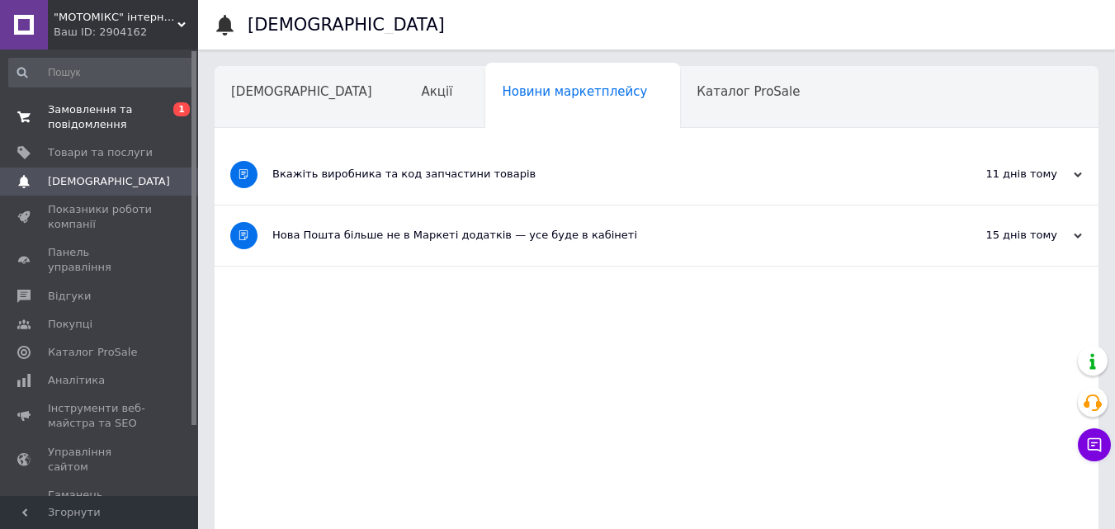
click at [95, 116] on span "Замовлення та повідомлення" at bounding box center [100, 117] width 105 height 30
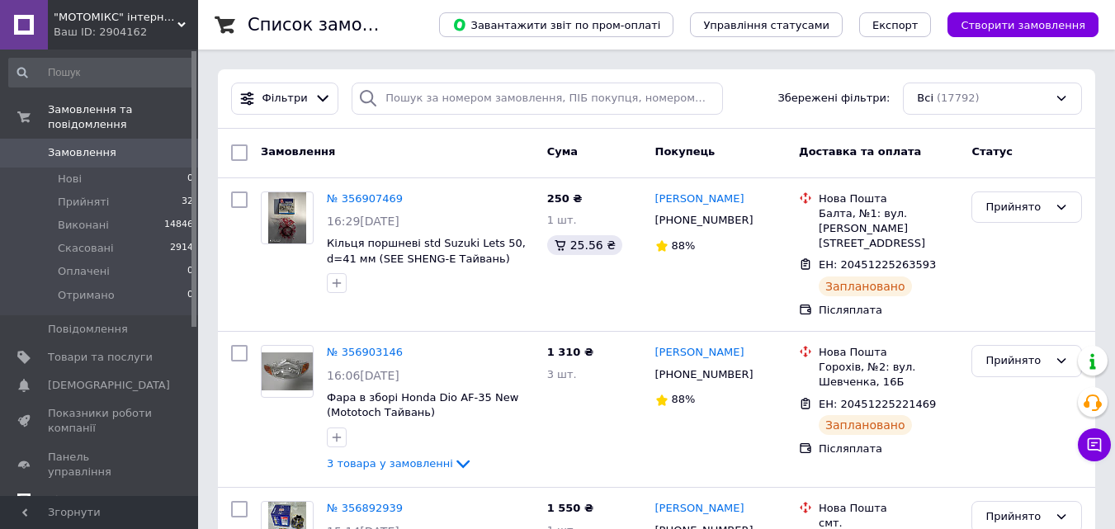
click at [70, 493] on span "Відгуки" at bounding box center [69, 500] width 43 height 15
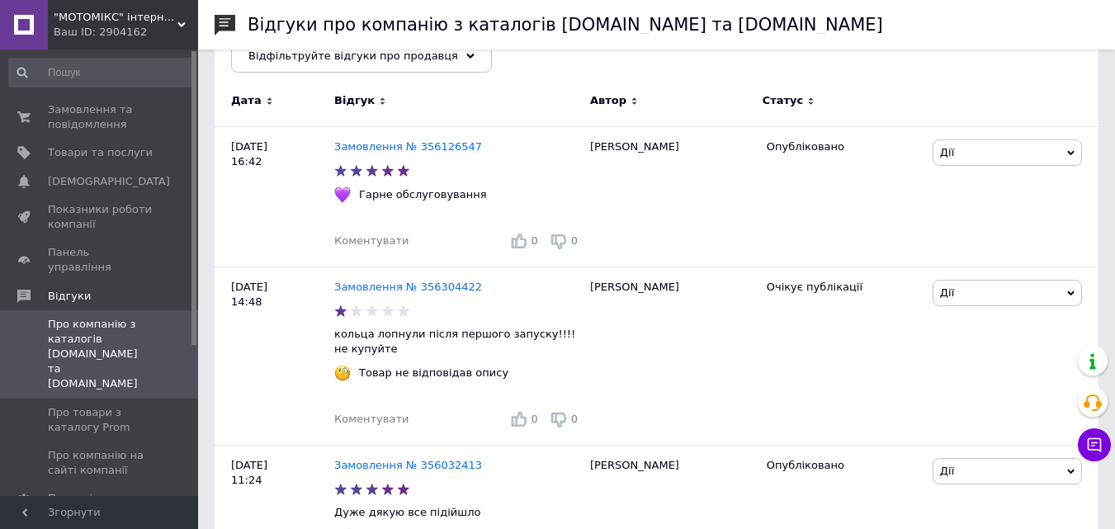
scroll to position [254, 0]
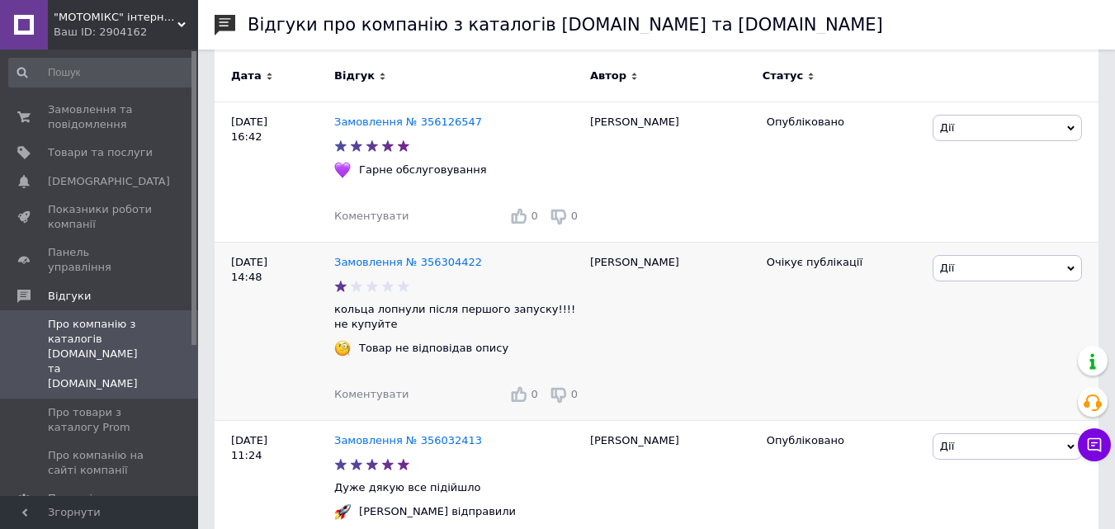
click at [369, 396] on span "Коментувати" at bounding box center [371, 394] width 74 height 12
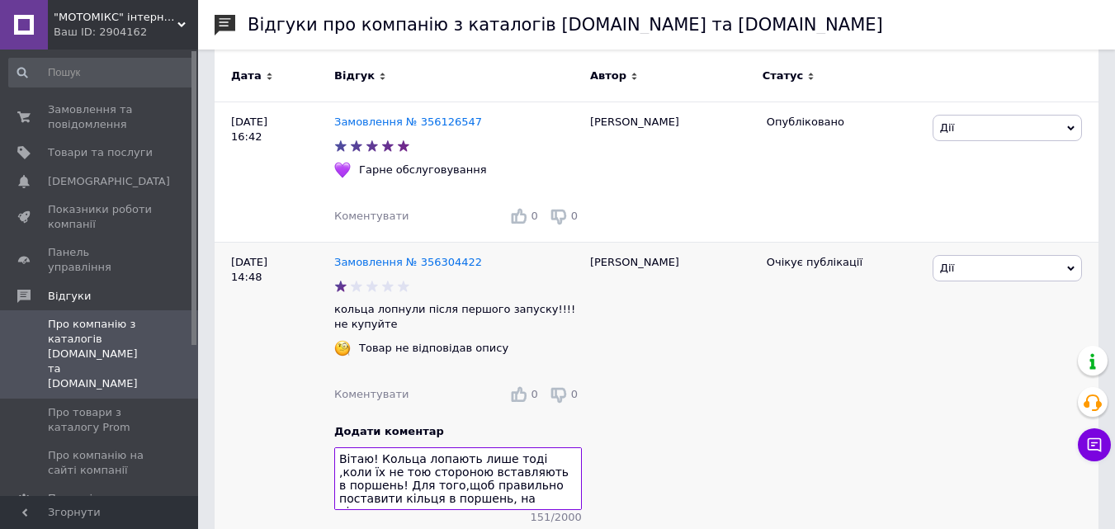
click at [389, 464] on textarea "Вітаю! Кольца лопають лише тоді ,коли їх не тою стороною вставляють в поршень! …" at bounding box center [458, 478] width 248 height 63
click at [409, 465] on textarea "Вітаю! Кільца лопають лише тоді ,коли їх не тою стороною вставляють в поршень! …" at bounding box center [458, 478] width 248 height 63
click at [509, 510] on textarea "Вітаю! Кільця лопають лише тоді ,коли їх не тою стороною вставляють в поршень! …" at bounding box center [458, 478] width 248 height 63
click at [698, 458] on div "[PERSON_NAME]" at bounding box center [670, 408] width 177 height 333
click at [523, 510] on textarea "Вітаю! Кільця лопають лише тоді ,коли їх не тою стороною вставляють в поршень! …" at bounding box center [458, 478] width 248 height 63
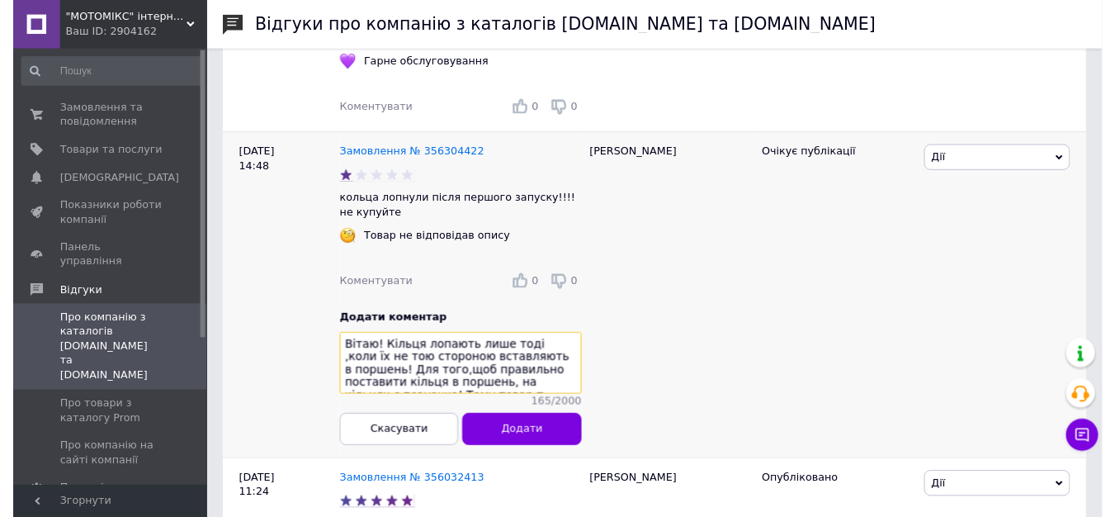
scroll to position [12, 0]
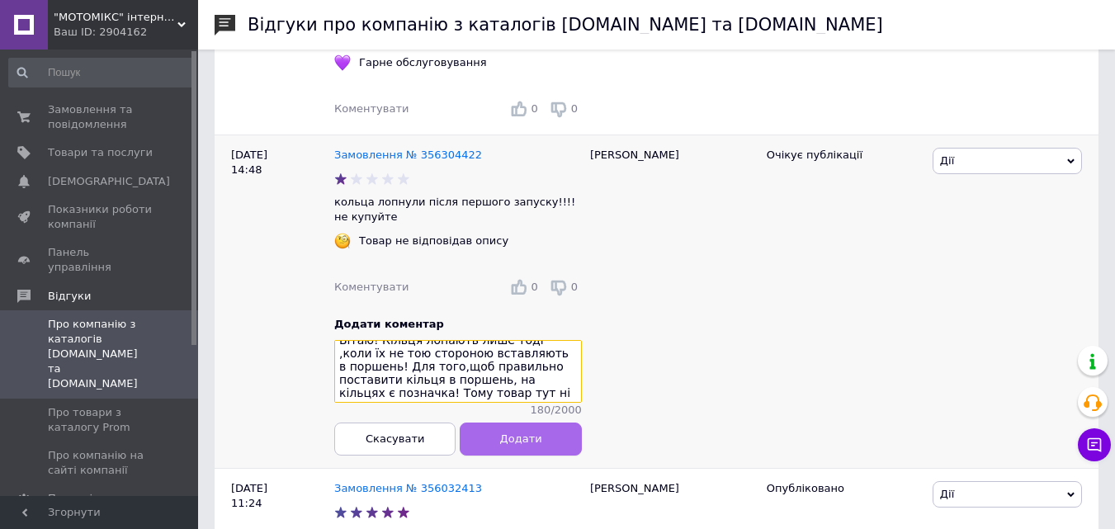
type textarea "Вітаю! Кільця лопають лише тоді ,коли їх не тою стороною вставляють в поршень! …"
click at [501, 448] on button "Додати" at bounding box center [521, 439] width 121 height 33
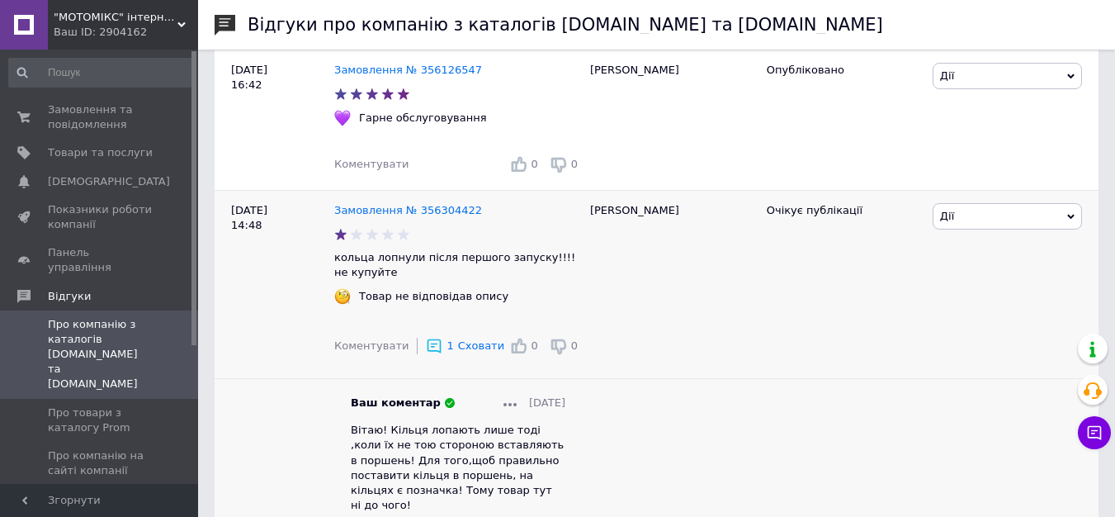
scroll to position [313, 0]
